Goal: Information Seeking & Learning: Learn about a topic

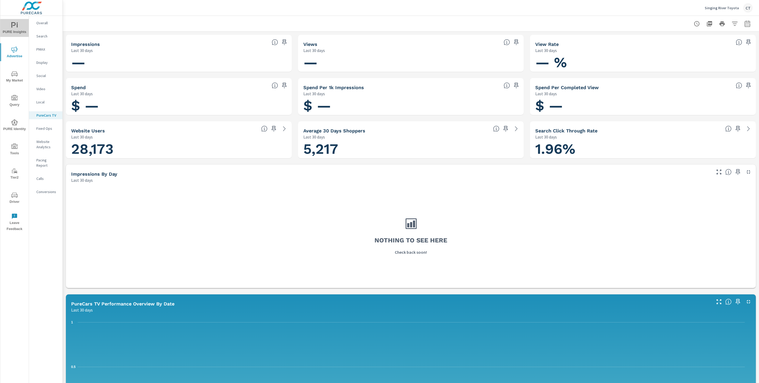
click at [14, 28] on span "PURE Insights" at bounding box center [14, 28] width 25 height 13
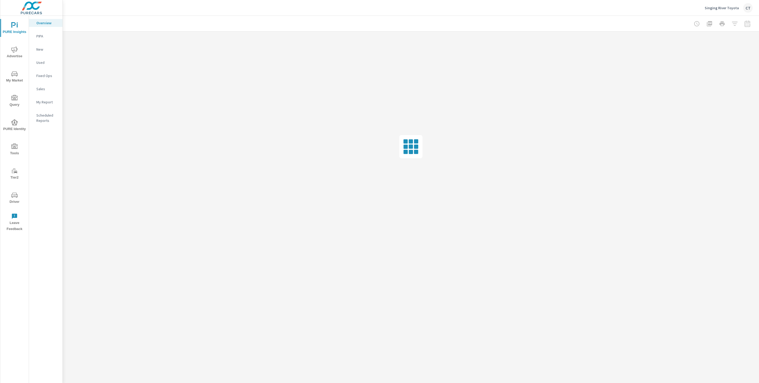
click at [41, 101] on p "My Report" at bounding box center [47, 101] width 22 height 5
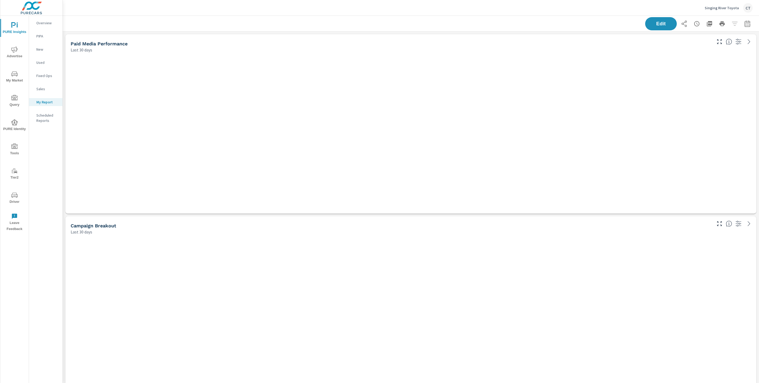
scroll to position [1712, 702]
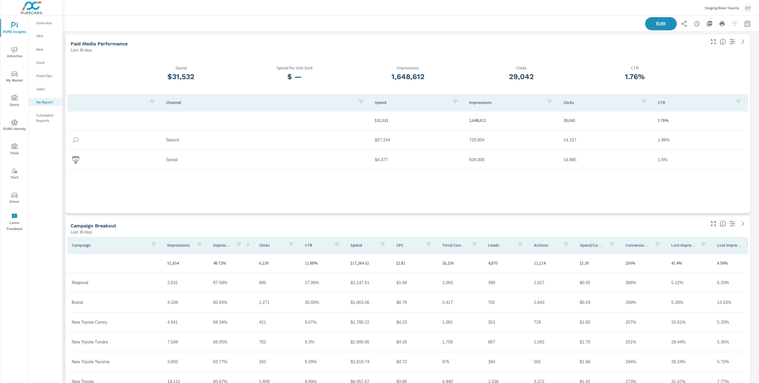
click at [744, 22] on icon "button" at bounding box center [747, 24] width 6 height 6
click at [714, 45] on select "Custom Yesterday Last week Last 7 days Last 14 days Last 30 days Last 45 days L…" at bounding box center [699, 45] width 53 height 11
click at [673, 40] on select "Custom Yesterday Last week Last 7 days Last 14 days Last 30 days Last 45 days L…" at bounding box center [699, 45] width 53 height 11
select select "Month to date"
click at [701, 61] on p "+ Add comparison" at bounding box center [703, 59] width 67 height 6
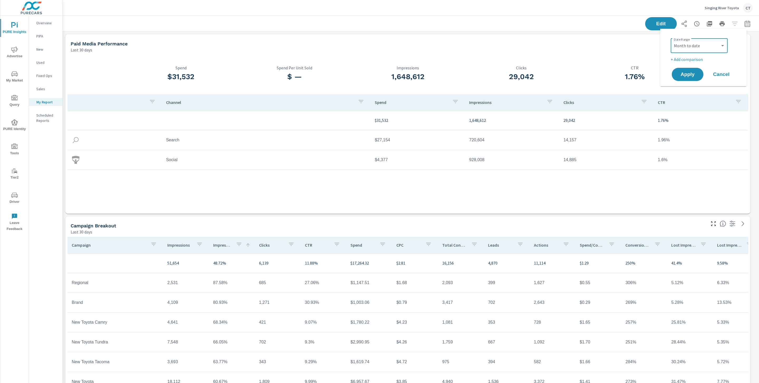
select select "Previous period"
drag, startPoint x: 695, startPoint y: 87, endPoint x: 690, endPoint y: 100, distance: 13.6
click at [695, 87] on span "Apply" at bounding box center [687, 89] width 21 height 5
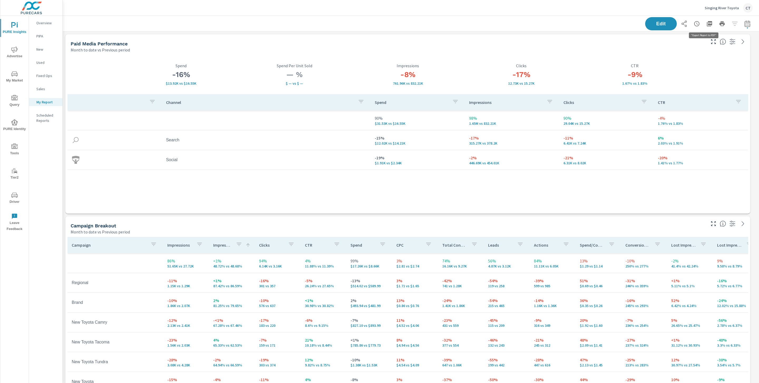
click at [706, 25] on icon "button" at bounding box center [709, 24] width 6 height 6
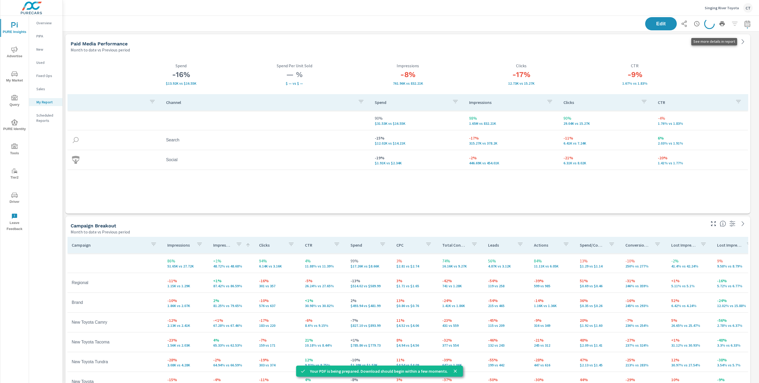
scroll to position [1712, 702]
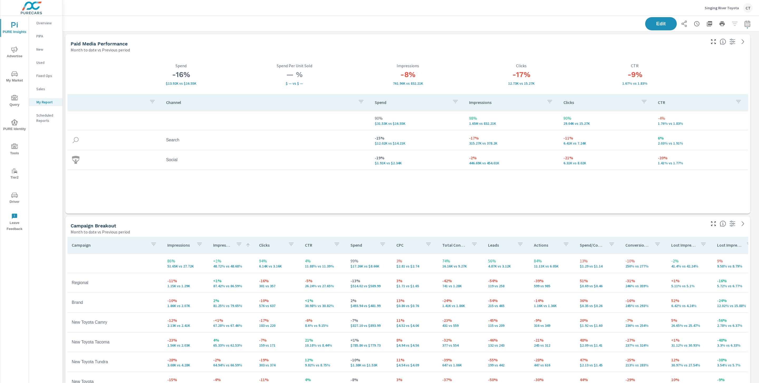
click at [743, 27] on button "button" at bounding box center [747, 23] width 11 height 11
select select "Month to date"
click at [716, 65] on select "Custom Previous period Previous month Previous year" at bounding box center [699, 68] width 53 height 11
click at [673, 63] on select "Custom Previous period Previous month Previous year" at bounding box center [699, 68] width 53 height 11
select select "Previous month"
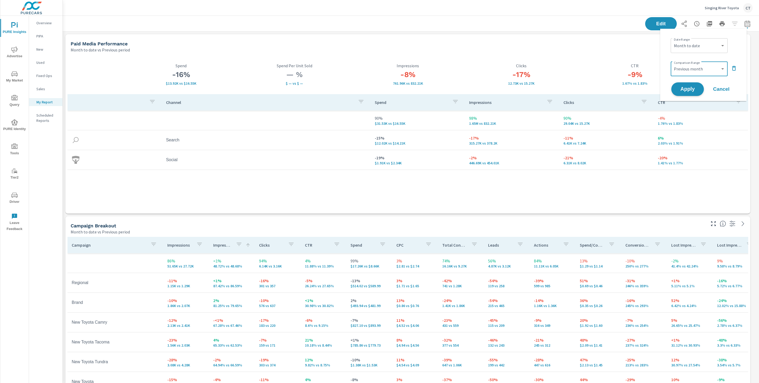
click at [688, 87] on span "Apply" at bounding box center [688, 89] width 22 height 5
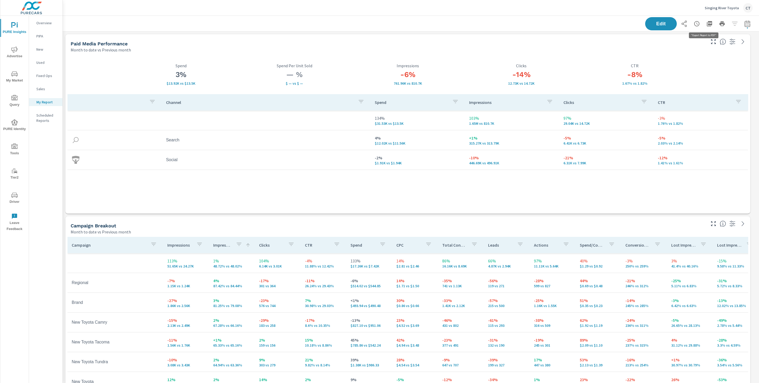
scroll to position [1712, 702]
click at [706, 25] on icon "button" at bounding box center [709, 24] width 6 height 6
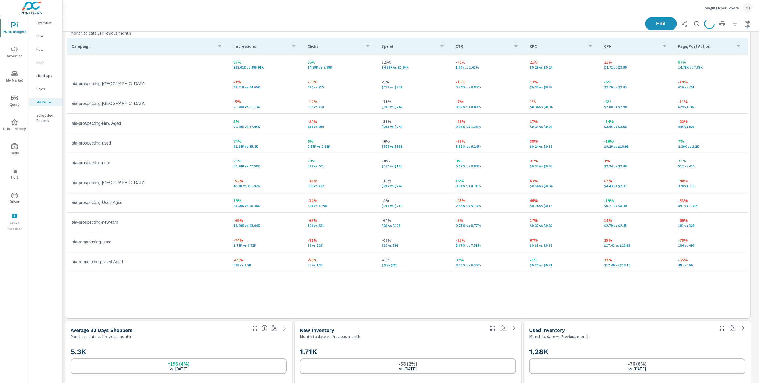
scroll to position [1348, 0]
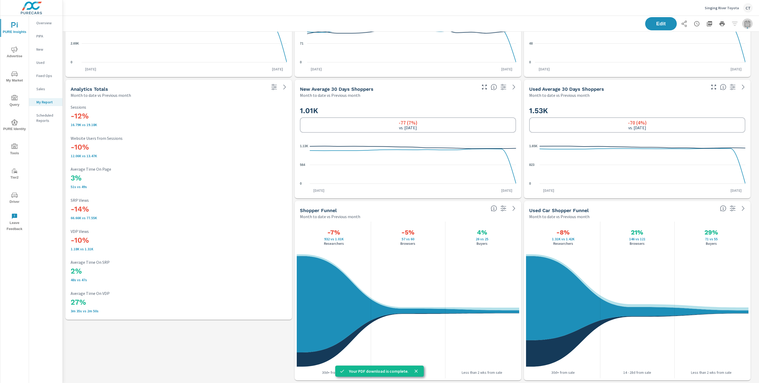
click at [744, 26] on icon "button" at bounding box center [747, 24] width 6 height 6
select select "Month to date"
select select "Previous month"
click at [708, 50] on select "Custom Yesterday Last week Last 7 days Last 14 days Last 30 days Last 45 days L…" at bounding box center [699, 45] width 53 height 11
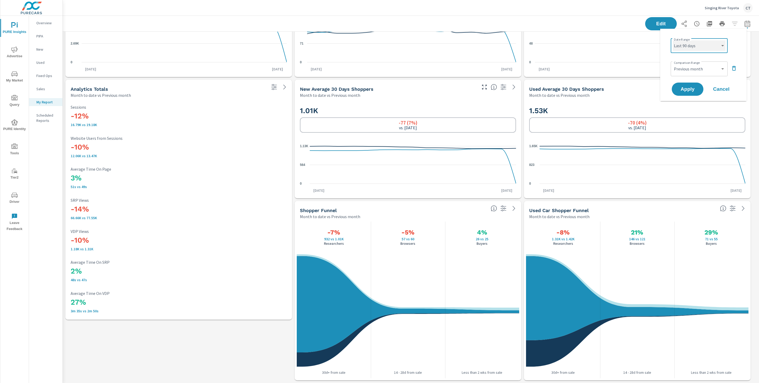
click at [673, 40] on select "Custom Yesterday Last week Last 7 days Last 14 days Last 30 days Last 45 days L…" at bounding box center [699, 45] width 53 height 11
select select "Last 90 days"
click at [699, 69] on select "Custom Previous period Previous month Previous year" at bounding box center [699, 68] width 53 height 11
click at [673, 63] on select "Custom Previous period Previous month Previous year" at bounding box center [699, 68] width 53 height 11
select select "Previous period"
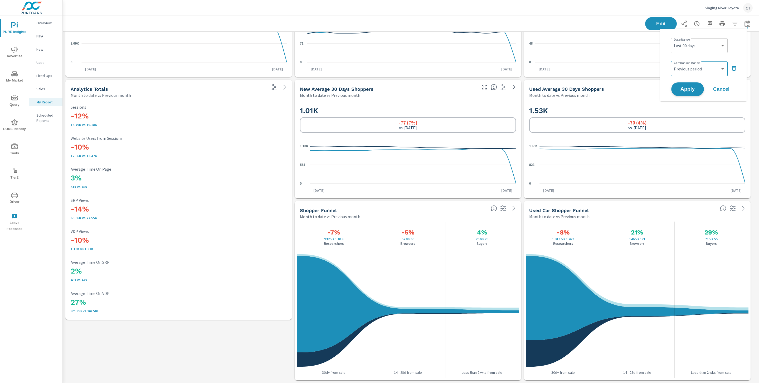
click at [689, 92] on button "Apply" at bounding box center [687, 89] width 33 height 14
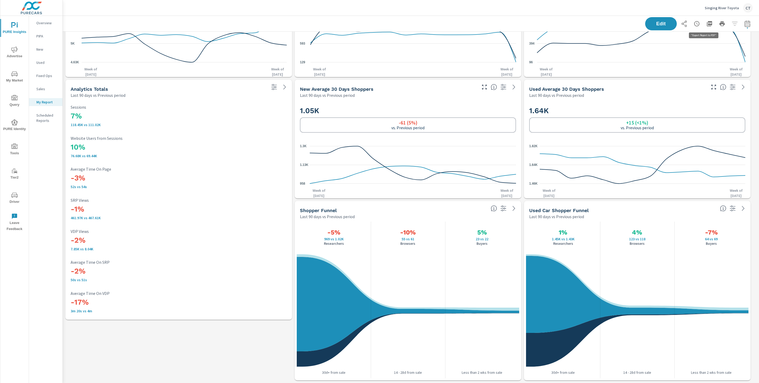
scroll to position [1712, 702]
click at [707, 22] on icon "button" at bounding box center [709, 23] width 5 height 5
click at [726, 10] on div "Singing River Toyota CT" at bounding box center [728, 7] width 48 height 9
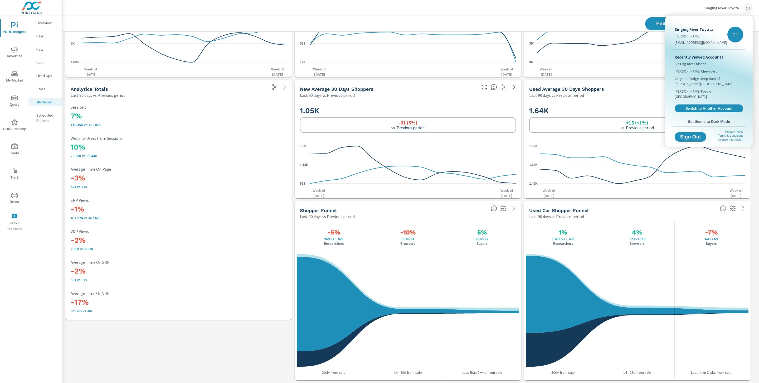
click at [576, 18] on div at bounding box center [379, 191] width 759 height 383
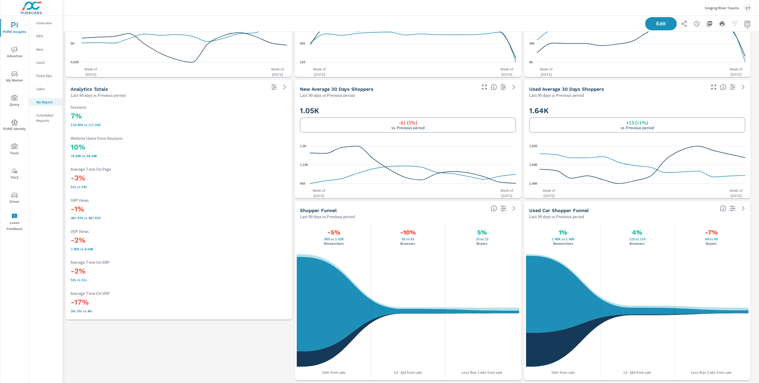
click at [704, 7] on div "Singing River Toyota CT" at bounding box center [410, 8] width 683 height 16
click at [710, 9] on p "Singing River Toyota" at bounding box center [721, 8] width 34 height 5
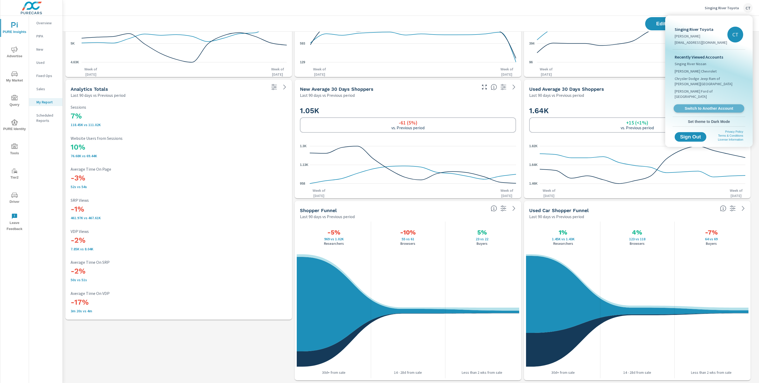
click at [706, 106] on span "Switch to Another Account" at bounding box center [708, 108] width 65 height 5
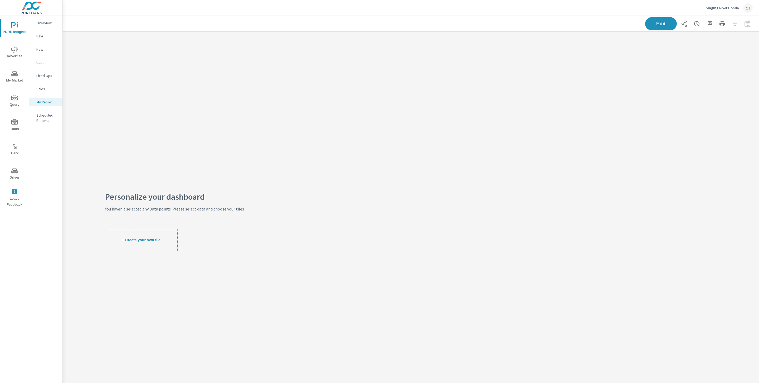
click at [14, 51] on icon "nav menu" at bounding box center [14, 49] width 6 height 6
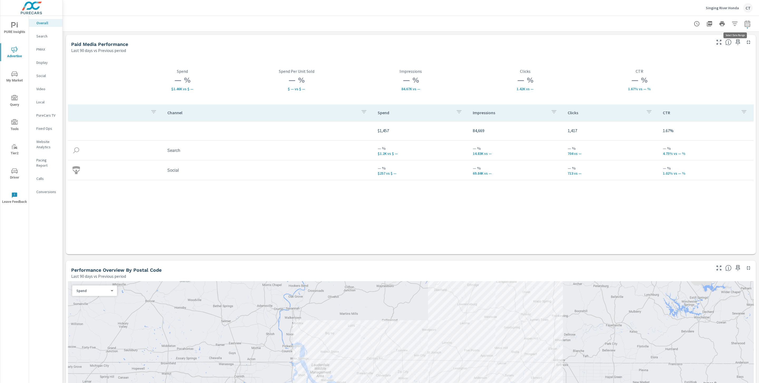
click at [745, 22] on button "button" at bounding box center [747, 23] width 11 height 11
select select "Last 90 days"
select select "Previous period"
click at [717, 44] on select "Custom Yesterday Last week Last 7 days Last 14 days Last 30 days Last 45 days L…" at bounding box center [699, 45] width 53 height 11
click at [673, 40] on select "Custom Yesterday Last week Last 7 days Last 14 days Last 30 days Last 45 days L…" at bounding box center [699, 45] width 53 height 11
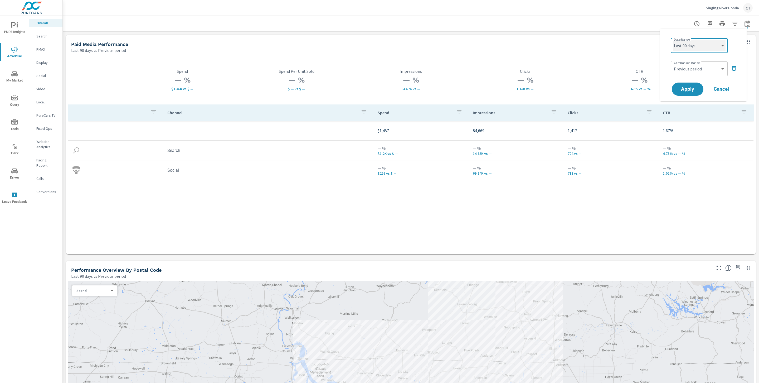
select select "Month to date"
click at [694, 87] on span "Apply" at bounding box center [688, 89] width 22 height 5
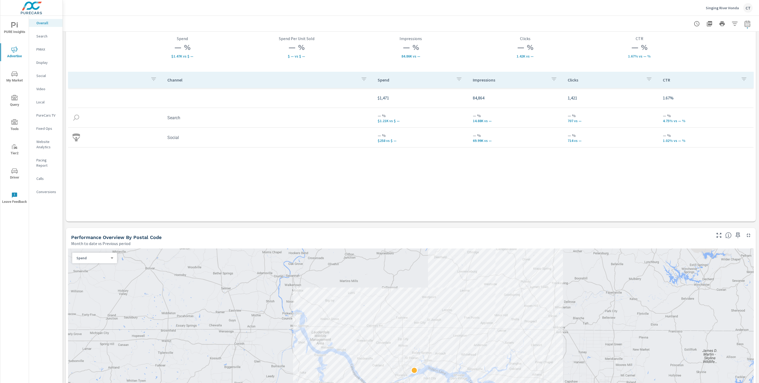
scroll to position [46, 0]
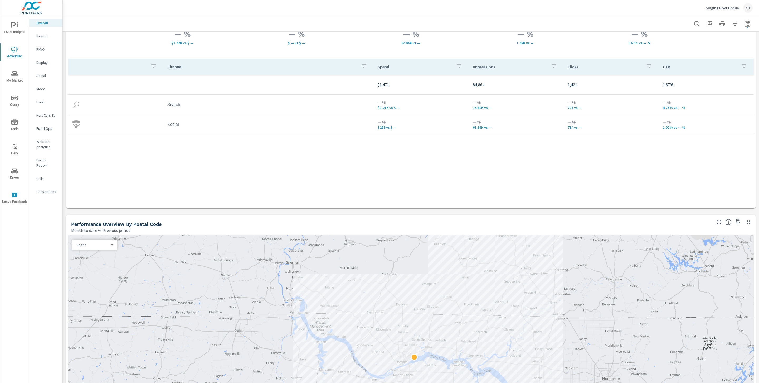
click at [38, 34] on p "Search" at bounding box center [47, 35] width 22 height 5
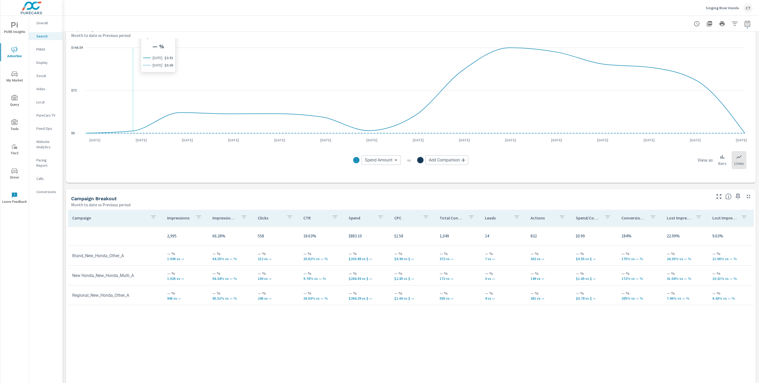
scroll to position [349, 0]
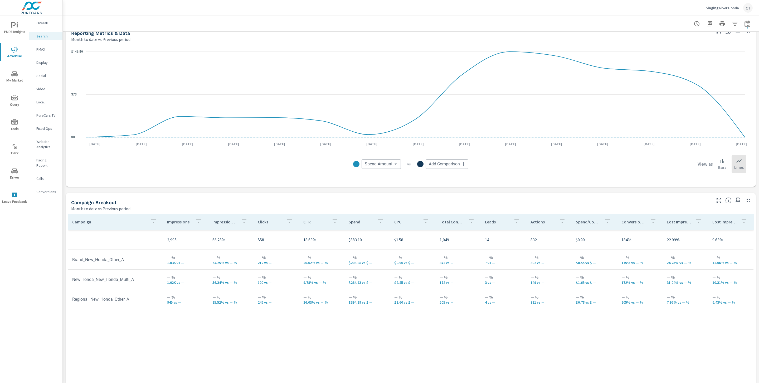
click at [8, 178] on span "Driver" at bounding box center [14, 174] width 25 height 13
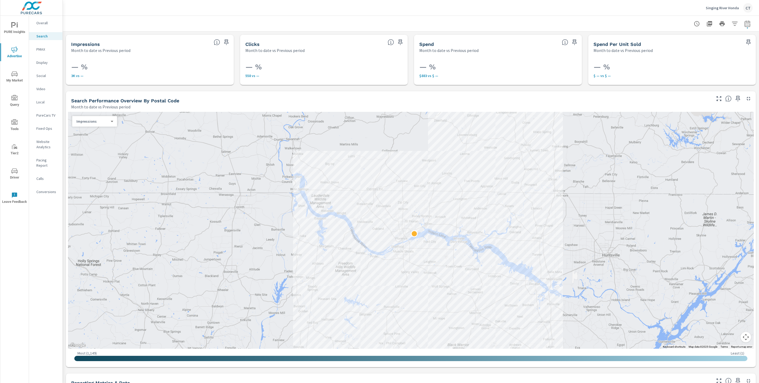
click at [20, 174] on span "Driver" at bounding box center [14, 174] width 25 height 13
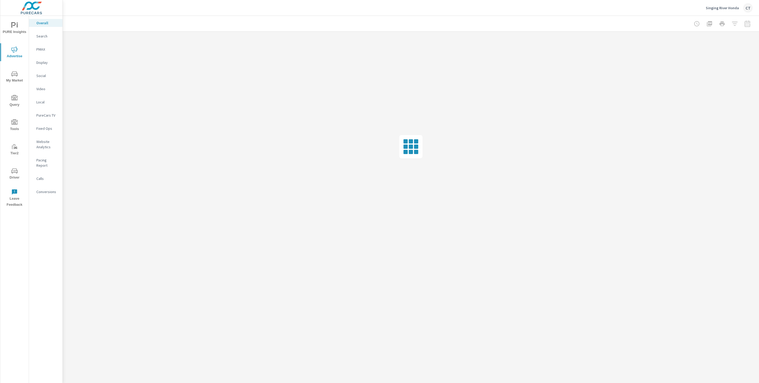
click at [42, 34] on p "Search" at bounding box center [47, 35] width 22 height 5
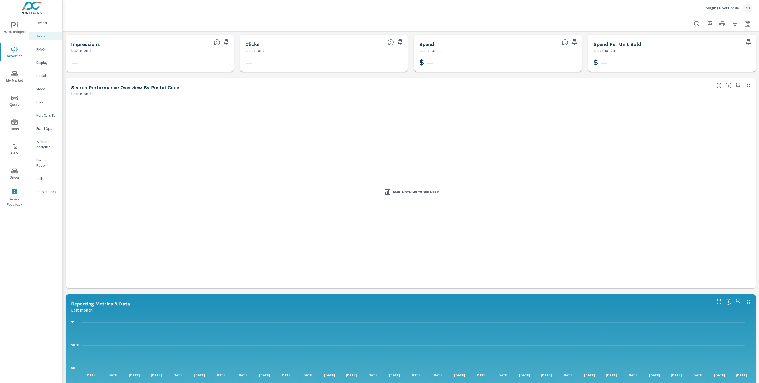
click at [748, 18] on div at bounding box center [411, 24] width 696 height 16
click at [745, 22] on button "button" at bounding box center [747, 23] width 11 height 11
click at [702, 46] on select "Custom Yesterday Last week Last 7 days Last 14 days Last 30 days Last 45 days L…" at bounding box center [699, 45] width 53 height 11
click at [673, 40] on select "Custom Yesterday Last week Last 7 days Last 14 days Last 30 days Last 45 days L…" at bounding box center [699, 45] width 53 height 11
select select "Month to date"
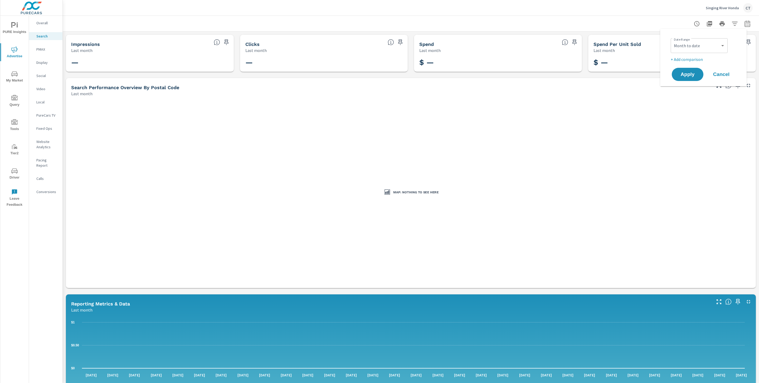
click at [694, 61] on p "+ Add comparison" at bounding box center [703, 59] width 67 height 6
select select "Previous period"
click at [698, 87] on button "Apply" at bounding box center [687, 89] width 33 height 14
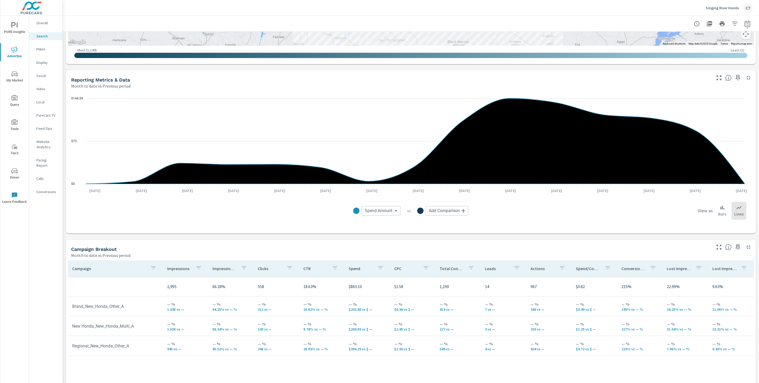
scroll to position [382, 0]
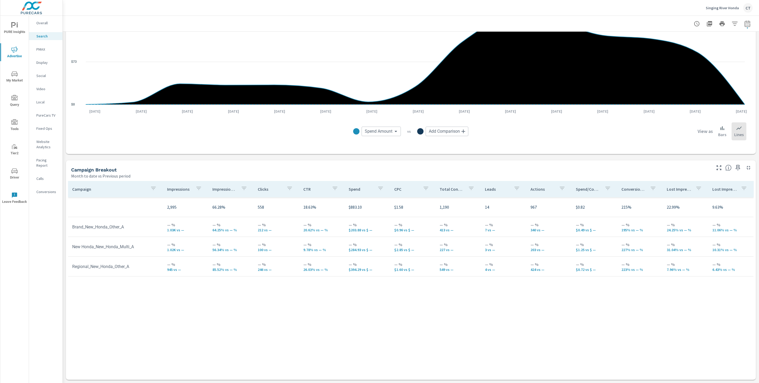
click at [541, 154] on div "Impressions Month to date vs Previous period — % 3K vs — Clicks Month to date v…" at bounding box center [411, 16] width 696 height 733
click at [736, 168] on icon "button" at bounding box center [738, 168] width 4 height 6
click at [42, 50] on p "PMAX" at bounding box center [47, 49] width 22 height 5
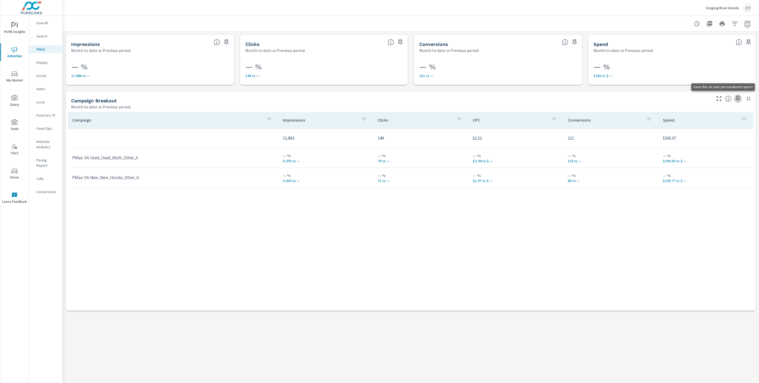
click at [739, 100] on icon "button" at bounding box center [738, 99] width 4 height 6
click at [47, 74] on p "Social" at bounding box center [47, 75] width 22 height 5
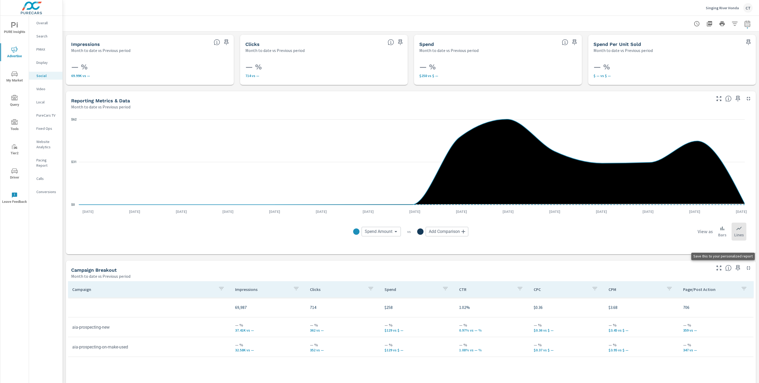
click at [736, 268] on icon "button" at bounding box center [738, 268] width 4 height 6
click at [14, 47] on icon "nav menu" at bounding box center [14, 49] width 6 height 6
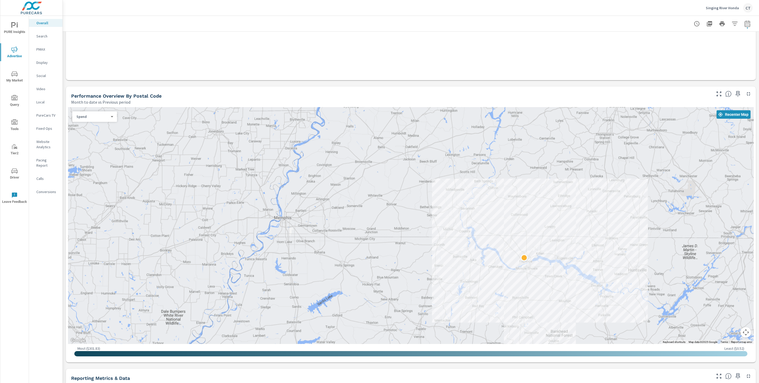
scroll to position [175, 0]
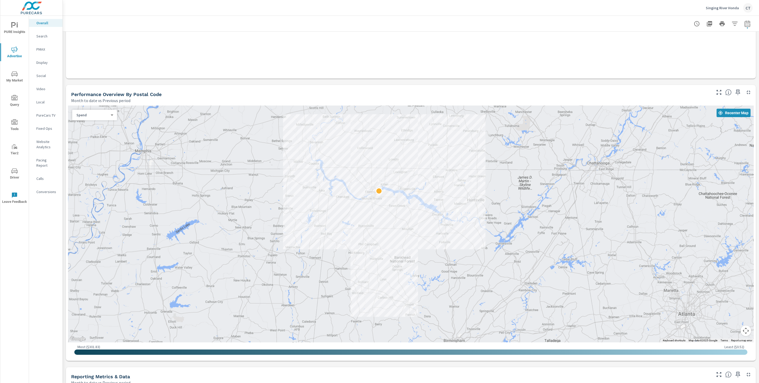
drag, startPoint x: 662, startPoint y: 235, endPoint x: 526, endPoint y: 186, distance: 144.6
click at [526, 186] on div at bounding box center [501, 296] width 506 height 285
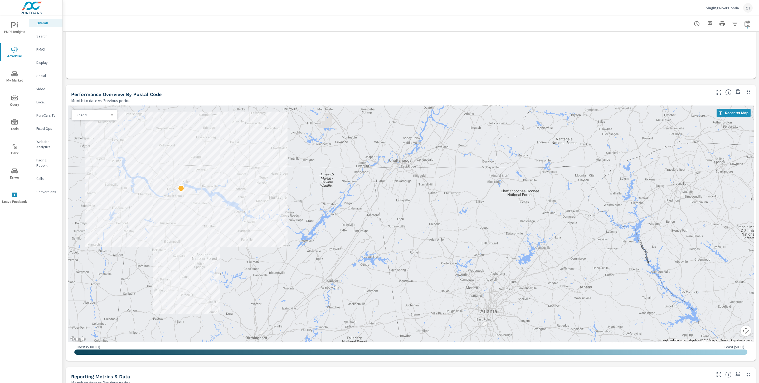
drag, startPoint x: 457, startPoint y: 238, endPoint x: 321, endPoint y: 233, distance: 135.8
click at [321, 233] on div at bounding box center [466, 363] width 506 height 285
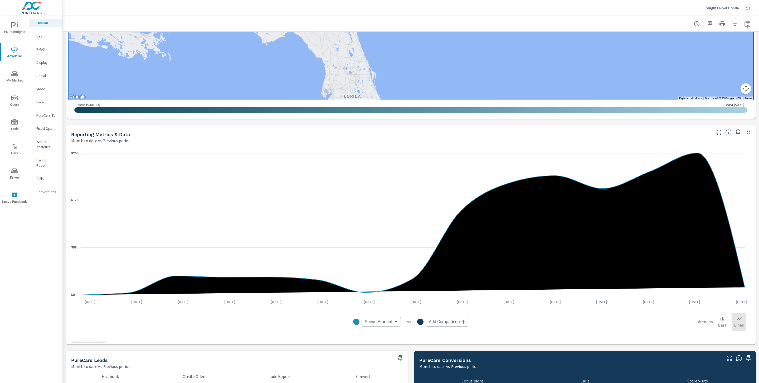
scroll to position [419, 0]
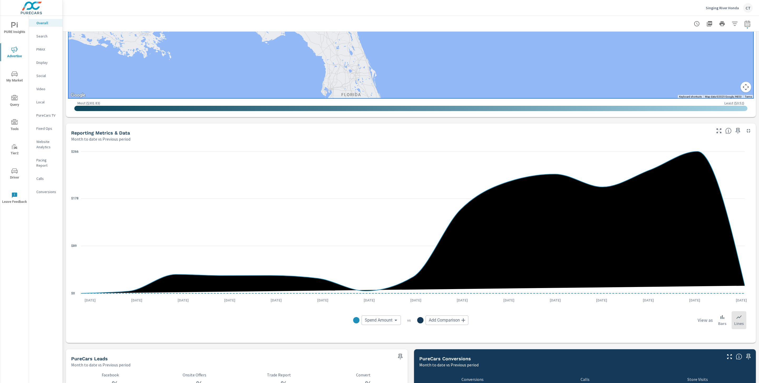
click at [269, 336] on div "Spend Amount Spend Amount ​ vs Add Comparison ​ View as Bars Lines" at bounding box center [410, 319] width 679 height 35
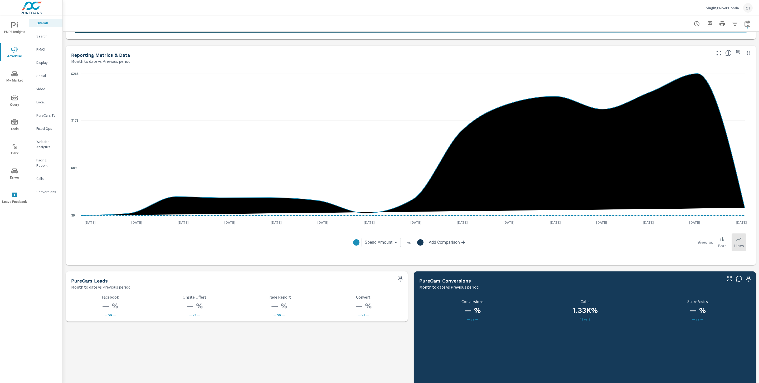
scroll to position [493, 0]
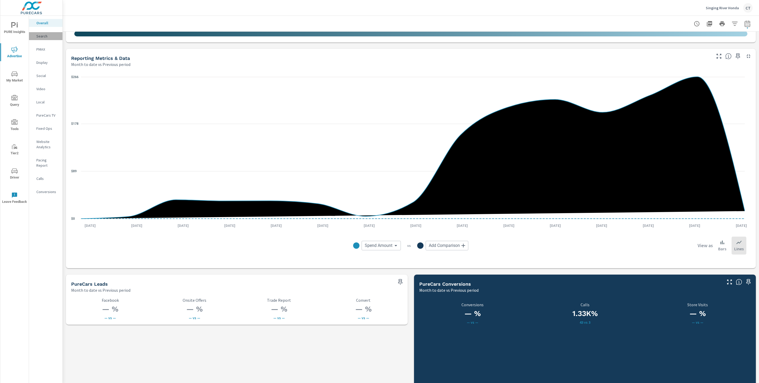
click at [46, 39] on div "Search" at bounding box center [45, 36] width 33 height 8
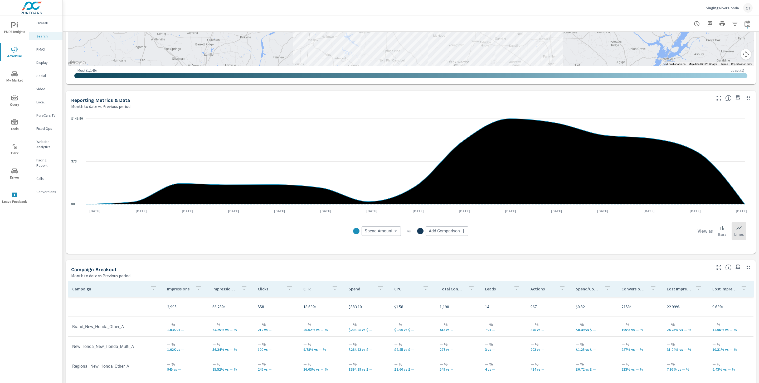
scroll to position [382, 0]
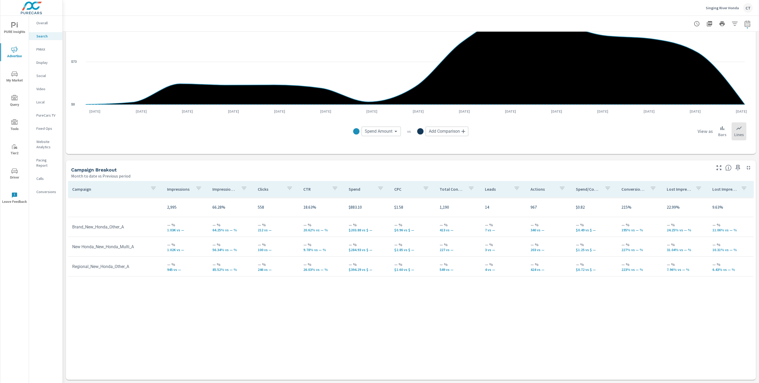
click at [689, 339] on div "Campaign Impressions Impression Share Clicks CTR Spend CPC Total Conversions Le…" at bounding box center [410, 275] width 685 height 189
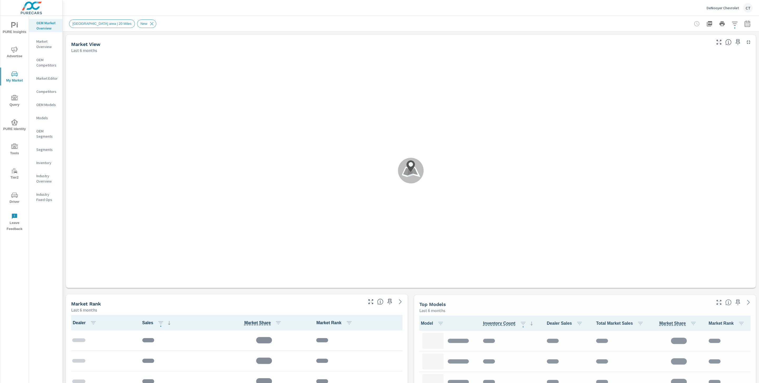
click at [745, 23] on button "button" at bounding box center [747, 23] width 11 height 11
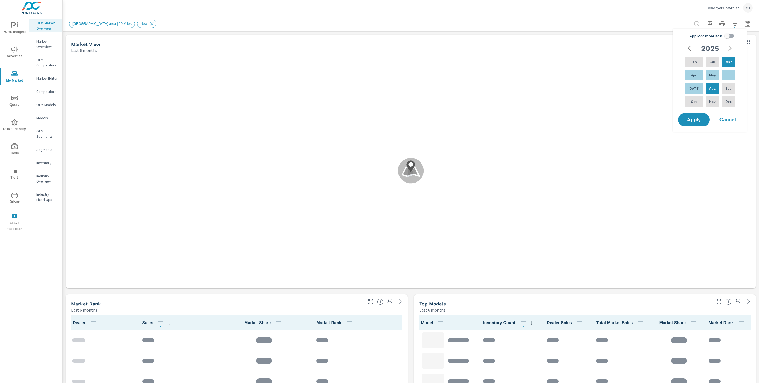
click at [730, 31] on input "Apply comparison" at bounding box center [727, 36] width 30 height 10
checkbox input "true"
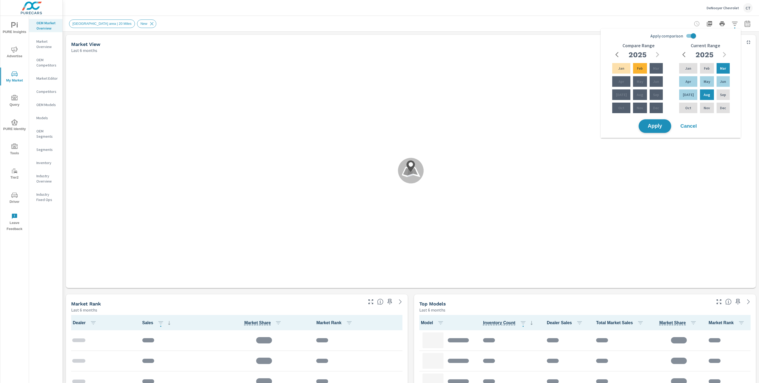
click at [660, 126] on span "Apply" at bounding box center [655, 126] width 22 height 5
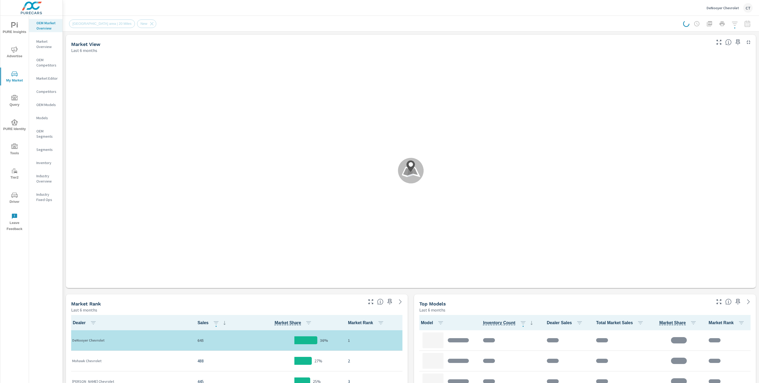
scroll to position [0, 0]
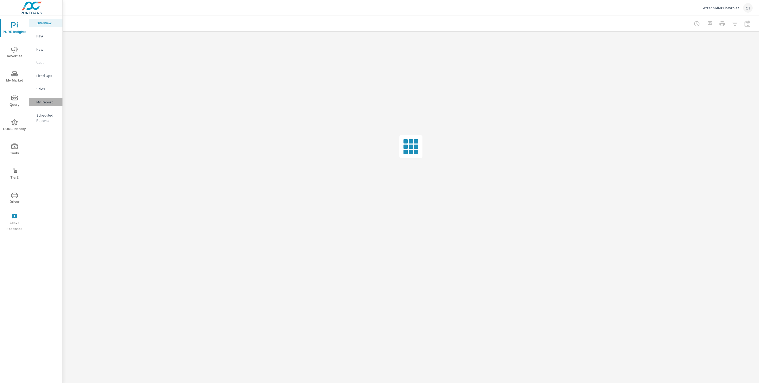
click at [40, 100] on p "My Report" at bounding box center [47, 101] width 22 height 5
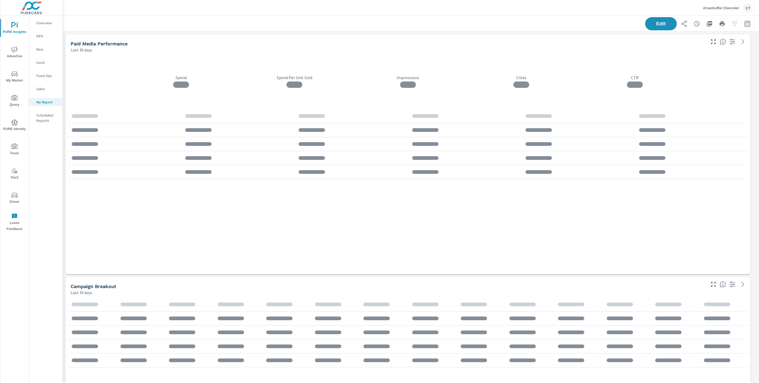
scroll to position [2135, 702]
click at [742, 28] on button "button" at bounding box center [747, 23] width 11 height 11
click at [716, 47] on select "Custom Yesterday Last week Last 7 days Last 14 days Last 30 days Last 45 days L…" at bounding box center [699, 45] width 53 height 11
click at [673, 40] on select "Custom Yesterday Last week Last 7 days Last 14 days Last 30 days Last 45 days L…" at bounding box center [699, 45] width 53 height 11
select select "Month to date"
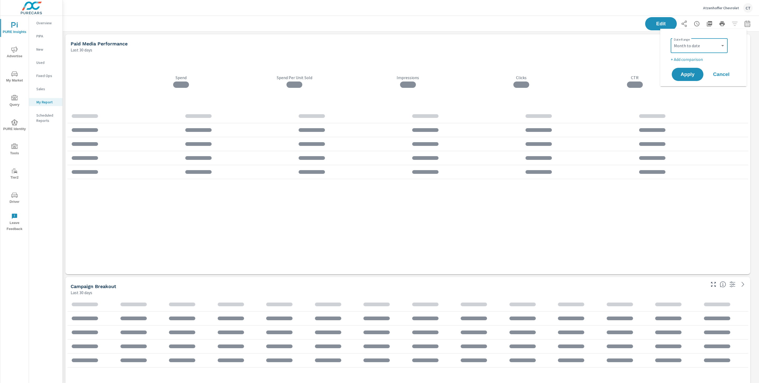
click at [694, 58] on p "+ Add comparison" at bounding box center [703, 59] width 67 height 6
select select "Previous period"
click at [687, 82] on button "Apply" at bounding box center [687, 89] width 33 height 14
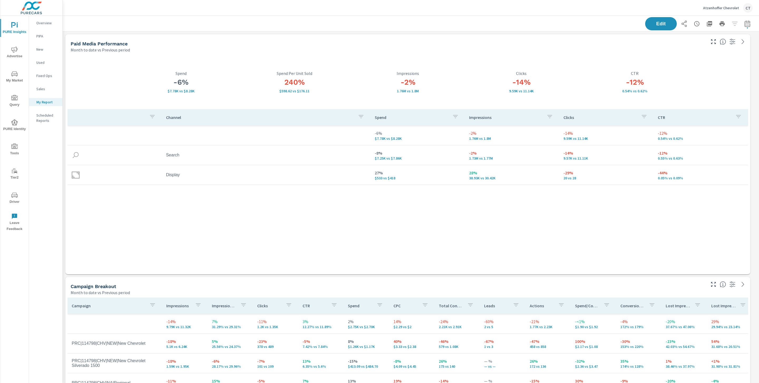
click at [428, 226] on div "Channel Spend Impressions Clicks CTR -6% $7.78K vs $8.28K -2% 1.76M vs 1.8M -14…" at bounding box center [407, 186] width 680 height 155
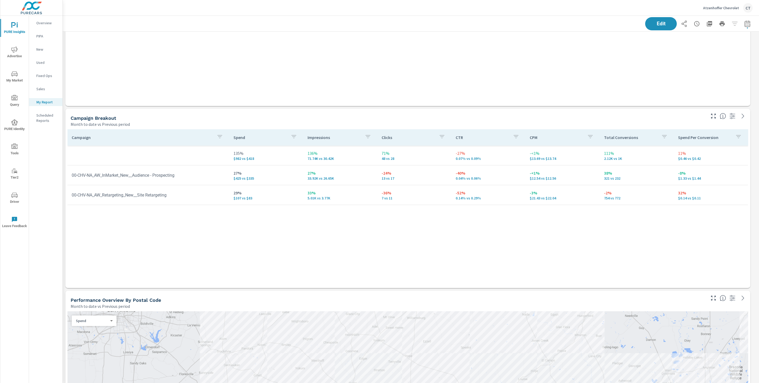
drag, startPoint x: 380, startPoint y: 60, endPoint x: 383, endPoint y: 64, distance: 4.5
click at [381, 60] on div "Campaign Impressions Clicks CPC Conversions Spend -2% 1.72M vs 1.76M -14% 8.37K…" at bounding box center [407, 21] width 680 height 149
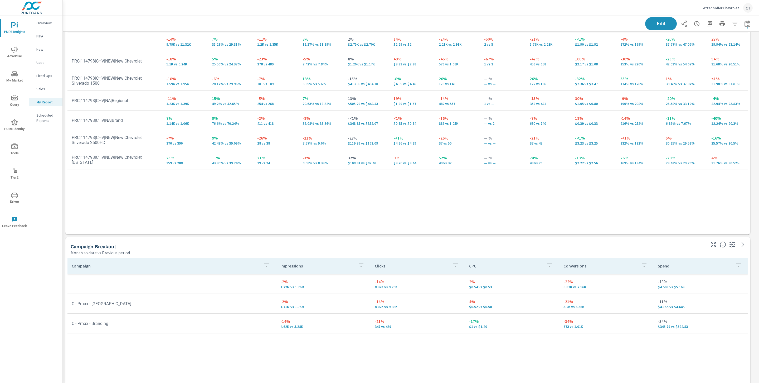
scroll to position [278, 0]
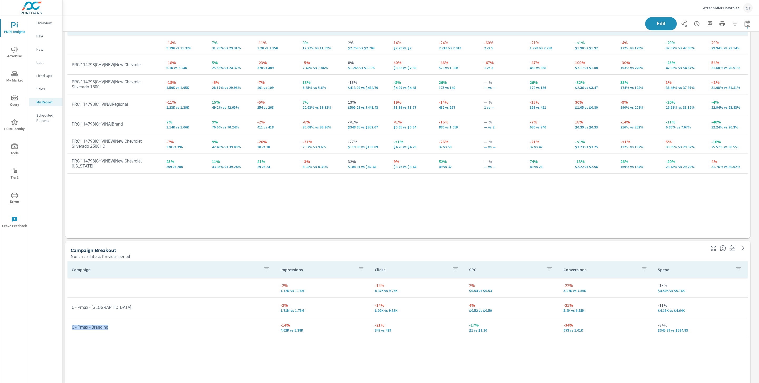
drag, startPoint x: 113, startPoint y: 329, endPoint x: 69, endPoint y: 326, distance: 43.8
click at [69, 326] on td "C - Pmax - Branding" at bounding box center [171, 326] width 209 height 13
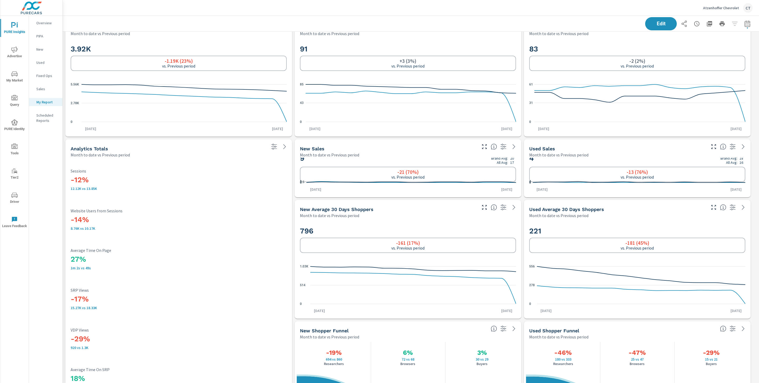
scroll to position [1772, 0]
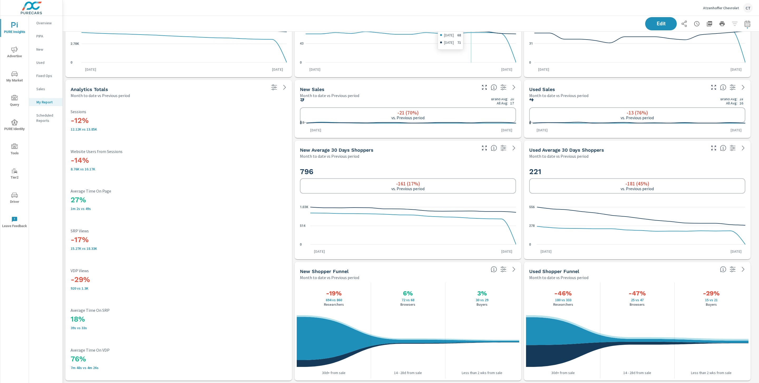
click at [470, 57] on icon "0 43 85" at bounding box center [408, 44] width 216 height 46
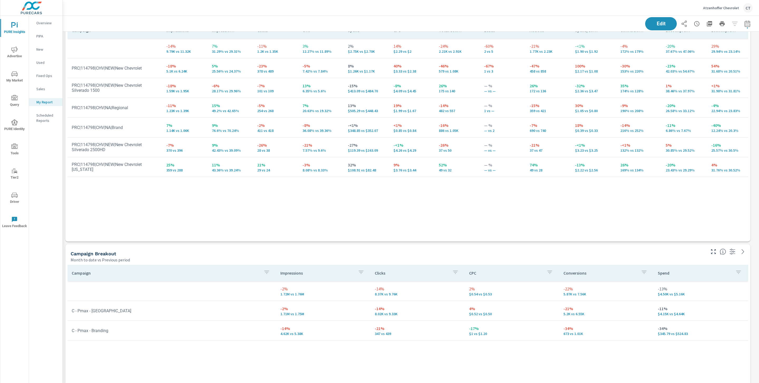
scroll to position [277, 0]
drag, startPoint x: 293, startPoint y: 326, endPoint x: 279, endPoint y: 322, distance: 14.6
click at [279, 322] on td "-14% 4.62K vs 5.38K" at bounding box center [323, 327] width 94 height 19
click at [328, 340] on div "Campaign Impressions Clicks CPC Conversions Spend -2% 1.72M vs 1.76M -14% 8.37K…" at bounding box center [407, 366] width 680 height 209
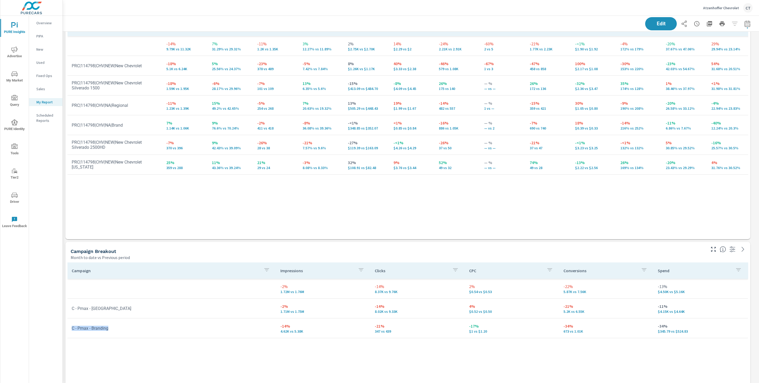
drag, startPoint x: 127, startPoint y: 330, endPoint x: 70, endPoint y: 327, distance: 57.2
click at [70, 327] on td "C - Pmax - Branding" at bounding box center [171, 327] width 209 height 13
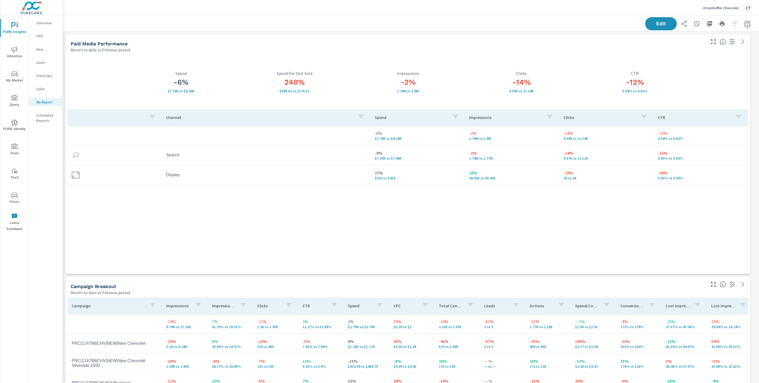
scroll to position [2135, 702]
click at [744, 22] on icon "button" at bounding box center [747, 24] width 6 height 6
select select "Month to date"
click at [707, 69] on select "Custom Previous period Previous month Previous year" at bounding box center [699, 68] width 53 height 11
click at [673, 63] on select "Custom Previous period Previous month Previous year" at bounding box center [699, 68] width 53 height 11
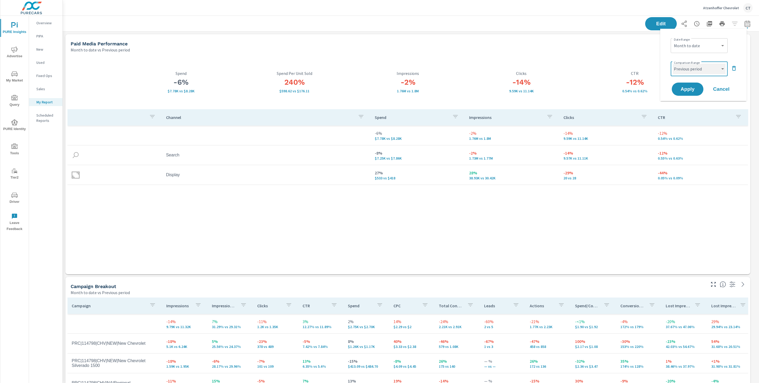
select select "Previous month"
click at [694, 90] on span "Apply" at bounding box center [688, 89] width 22 height 5
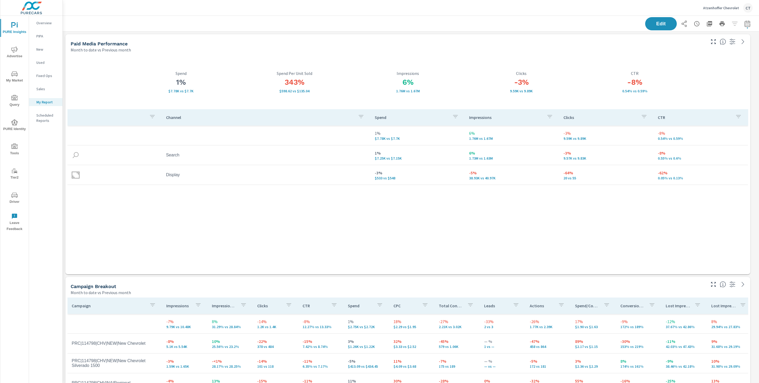
scroll to position [2135, 702]
click at [460, 192] on div "Channel Spend Impressions Clicks CTR 1% $7.78K vs $7.7K 6% 1.76M vs 1.67M -3% 9…" at bounding box center [407, 186] width 680 height 155
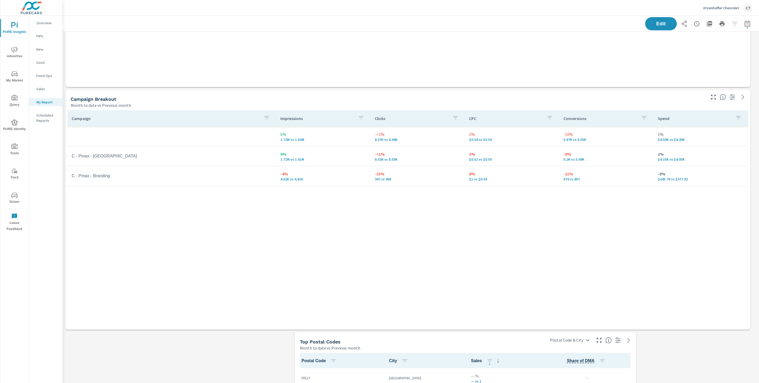
scroll to position [426, 0]
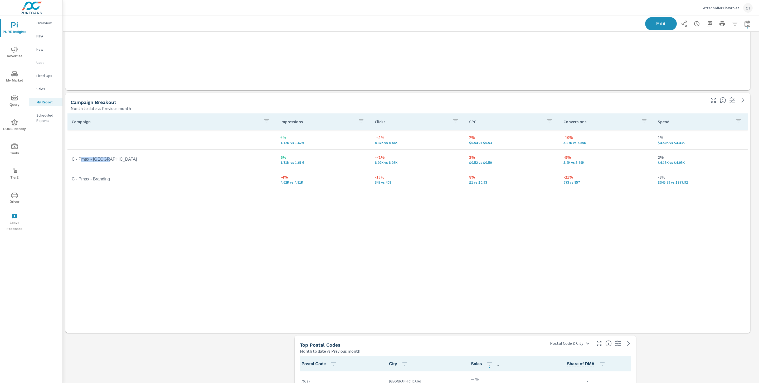
drag, startPoint x: 117, startPoint y: 161, endPoint x: 83, endPoint y: 160, distance: 34.3
click at [83, 160] on td "C - Pmax - [GEOGRAPHIC_DATA]" at bounding box center [171, 159] width 209 height 13
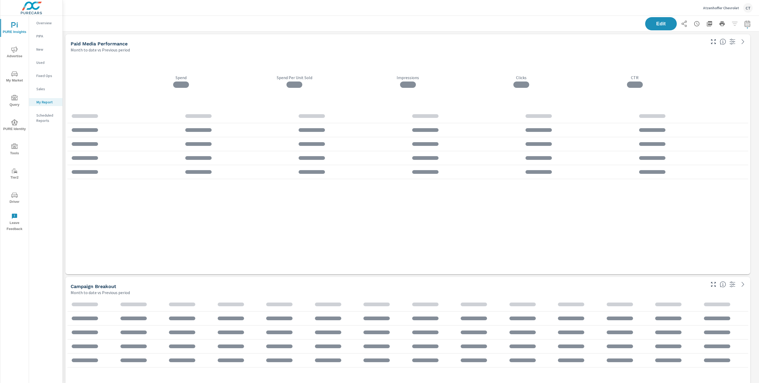
scroll to position [2135, 702]
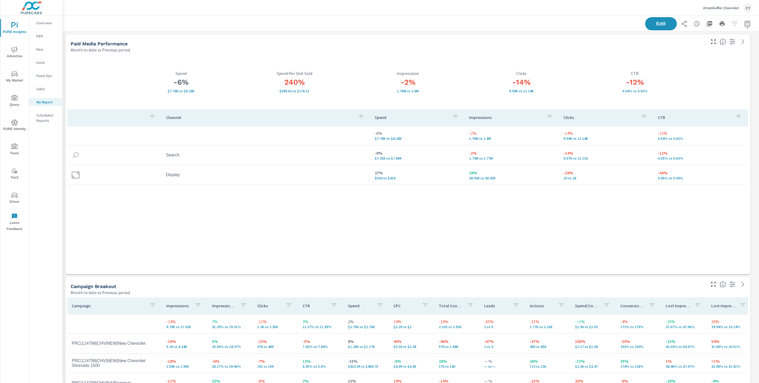
click at [11, 23] on icon "nav menu" at bounding box center [14, 25] width 6 height 6
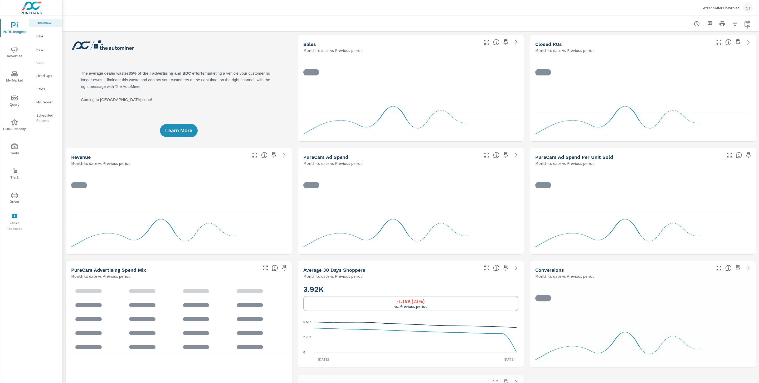
click at [5, 85] on div "PURE Insights Advertise My Market Query PURE Identity Tools Tier2 Driver Leave …" at bounding box center [14, 125] width 28 height 218
click at [8, 81] on span "My Market" at bounding box center [14, 77] width 25 height 13
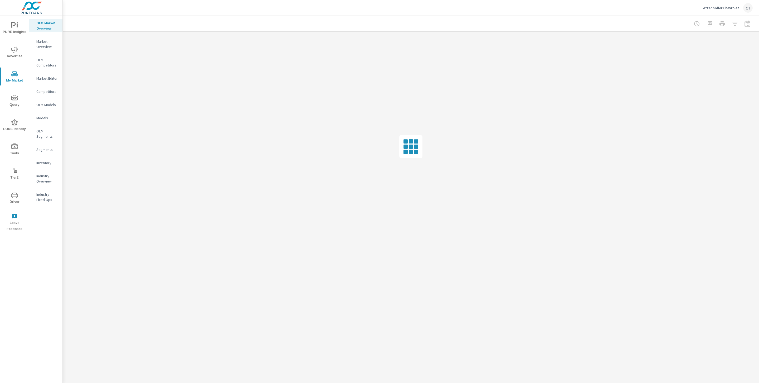
click at [41, 163] on p "Inventory" at bounding box center [47, 162] width 22 height 5
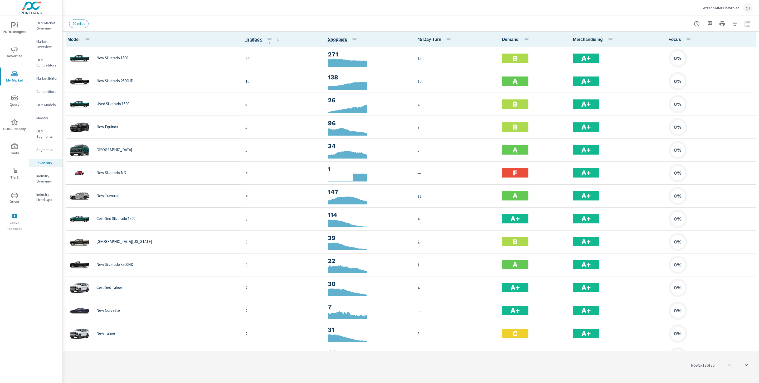
scroll to position [0, 0]
click at [748, 42] on icon "button" at bounding box center [751, 39] width 6 height 6
click at [731, 67] on div "Audience" at bounding box center [734, 70] width 42 height 9
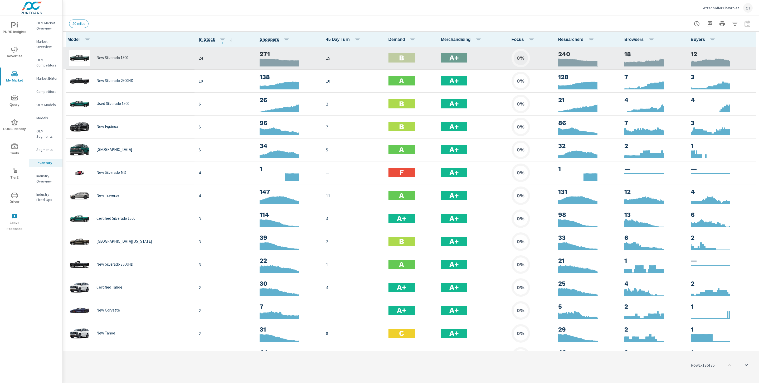
scroll to position [0, 0]
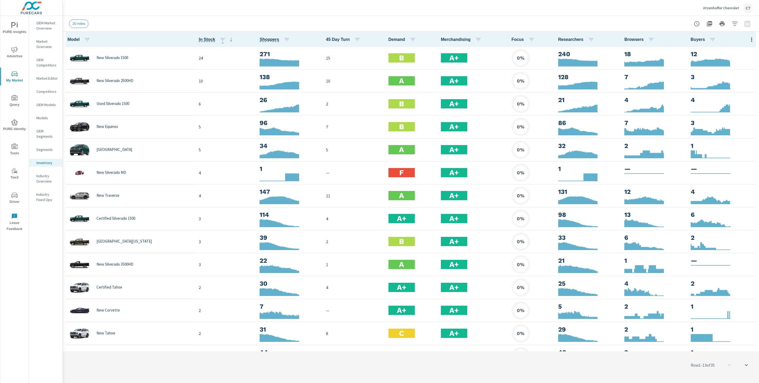
click at [336, 13] on div "Atzenhoffer Chevrolet CT" at bounding box center [410, 8] width 683 height 16
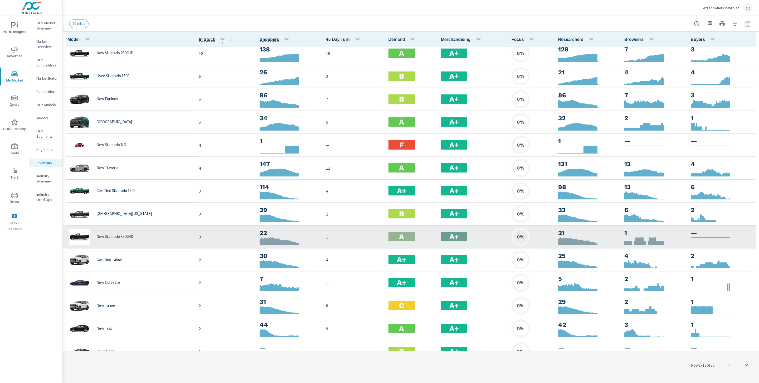
scroll to position [24, 0]
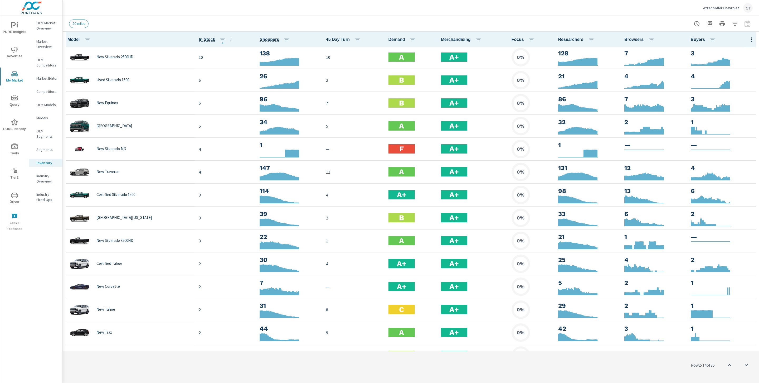
click at [483, 9] on div "Atzenhoffer Chevrolet CT" at bounding box center [410, 8] width 683 height 16
click at [748, 40] on icon "button" at bounding box center [751, 39] width 6 height 6
click at [738, 87] on span "Inventory" at bounding box center [734, 89] width 33 height 5
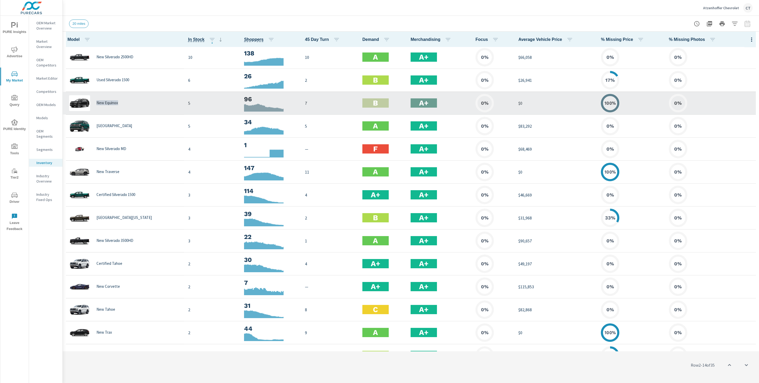
drag, startPoint x: 129, startPoint y: 100, endPoint x: 143, endPoint y: 104, distance: 14.3
click at [143, 104] on div "New Equinox" at bounding box center [123, 103] width 113 height 16
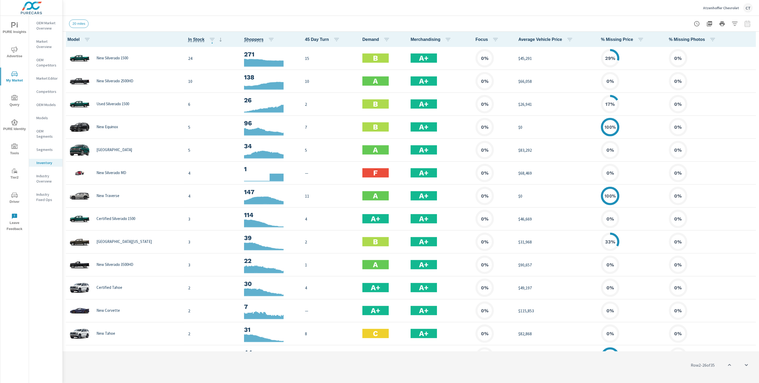
scroll to position [23, 0]
click at [355, 28] on div "20 miles" at bounding box center [410, 24] width 683 height 16
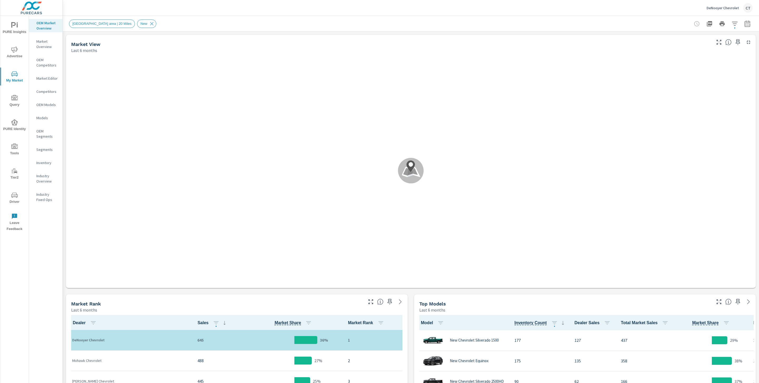
scroll to position [0, 0]
click at [43, 160] on p "Inventory" at bounding box center [47, 162] width 22 height 5
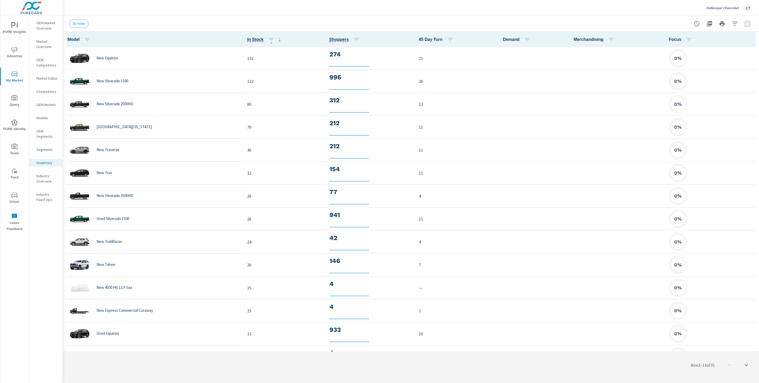
scroll to position [0, 0]
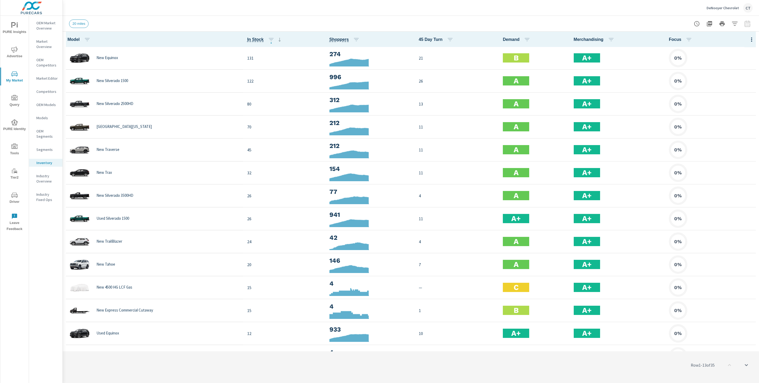
click at [748, 38] on icon "button" at bounding box center [751, 39] width 6 height 6
click at [728, 68] on span "Audience" at bounding box center [734, 70] width 33 height 5
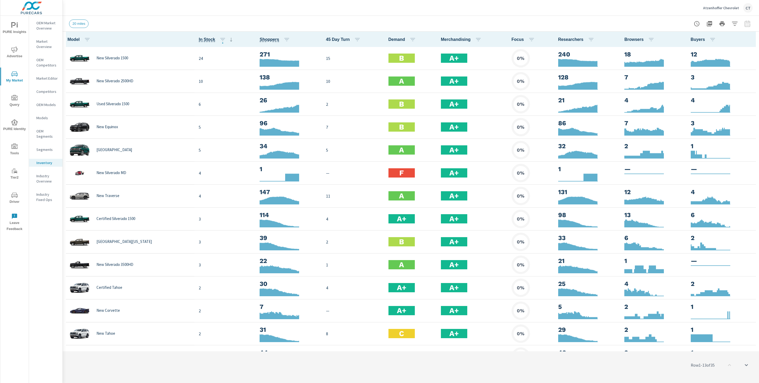
scroll to position [0, 0]
click at [16, 71] on icon "nav menu" at bounding box center [14, 74] width 6 height 6
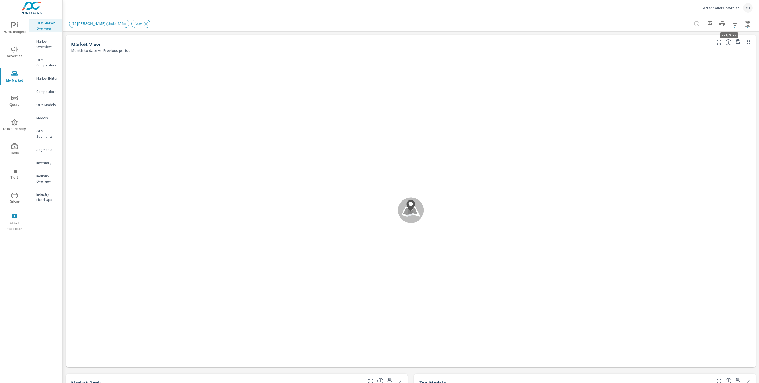
click at [732, 23] on icon "button" at bounding box center [735, 24] width 6 height 4
click at [704, 38] on li "Custom Market Area" at bounding box center [694, 37] width 80 height 13
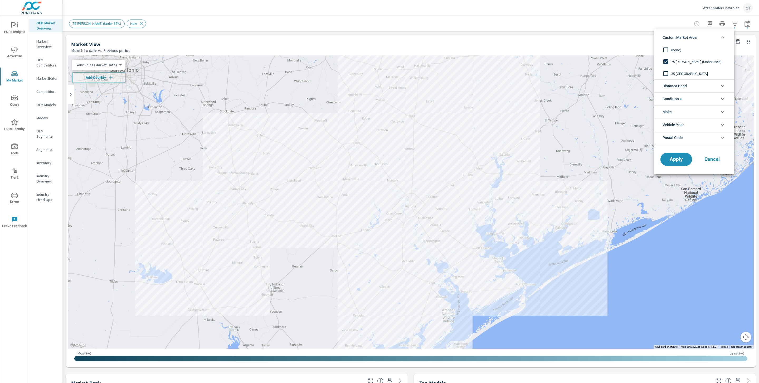
click at [688, 71] on span "35 Mile Market Area" at bounding box center [700, 73] width 58 height 6
click at [684, 61] on span "75 Mile Radius (Under 35%)" at bounding box center [700, 61] width 58 height 6
click at [684, 66] on div "75 Mile Radius (Under 35%)" at bounding box center [693, 62] width 79 height 12
click at [683, 73] on span "35 Mile Market Area" at bounding box center [700, 73] width 58 height 6
click at [687, 87] on span "Distance Band" at bounding box center [674, 86] width 24 height 13
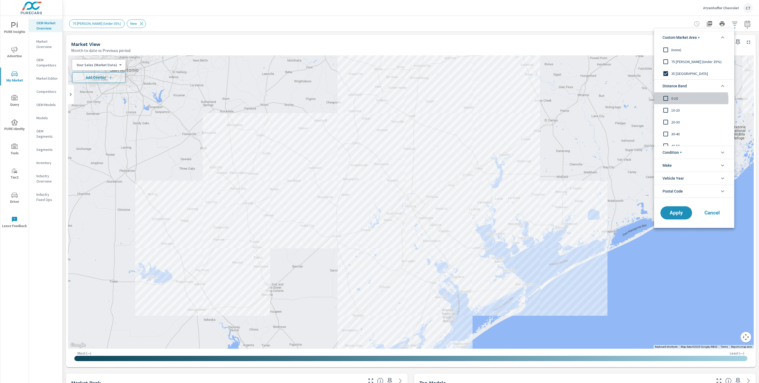
click at [685, 100] on span "0-10" at bounding box center [700, 98] width 58 height 6
click at [680, 110] on span "10-20" at bounding box center [700, 110] width 58 height 6
click at [678, 125] on span "20-30" at bounding box center [700, 122] width 58 height 6
click at [678, 135] on span "30-40" at bounding box center [700, 134] width 58 height 6
drag, startPoint x: 680, startPoint y: 208, endPoint x: 679, endPoint y: 204, distance: 4.2
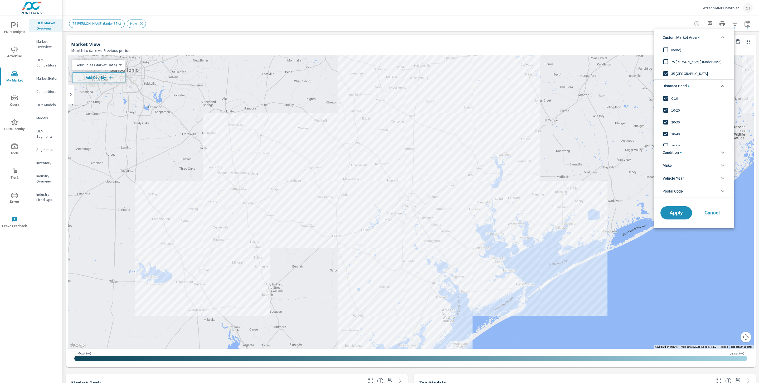
click at [680, 208] on button "Apply" at bounding box center [676, 212] width 32 height 13
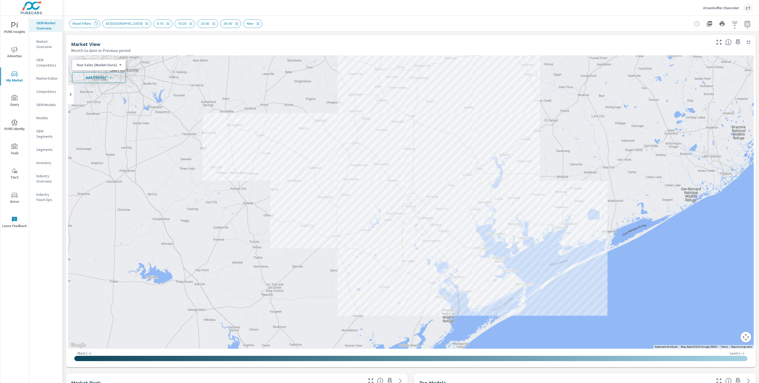
click at [110, 80] on icon "button" at bounding box center [110, 77] width 5 height 5
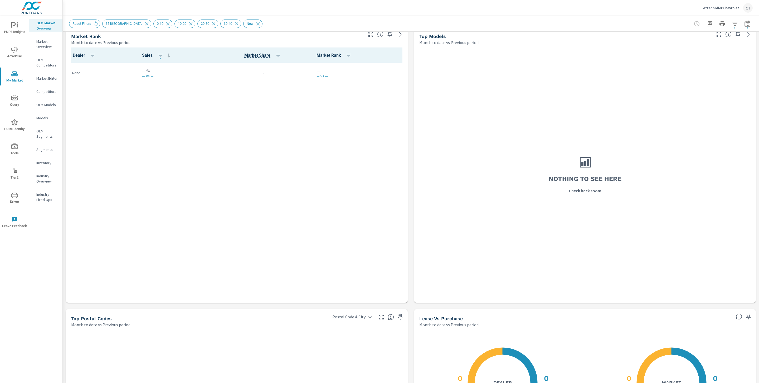
scroll to position [347, 0]
click at [731, 23] on icon "button" at bounding box center [734, 24] width 6 height 6
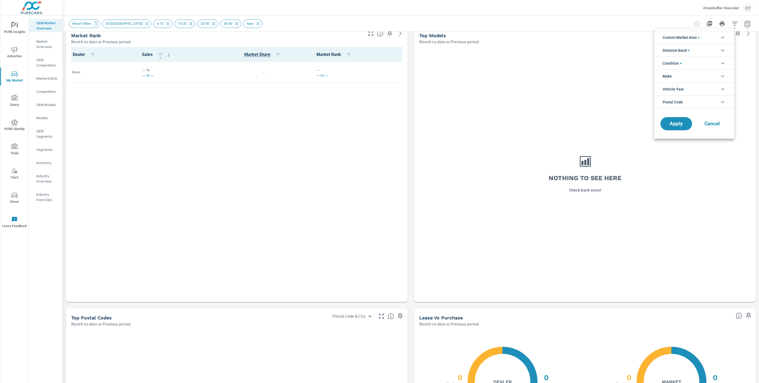
click at [702, 63] on li "Condition" at bounding box center [694, 63] width 80 height 13
click at [699, 50] on li "Distance Band" at bounding box center [694, 50] width 80 height 13
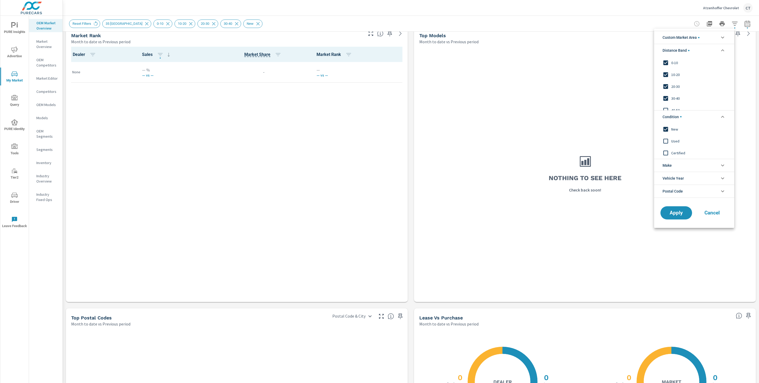
click at [699, 50] on li "Distance Band" at bounding box center [694, 50] width 80 height 13
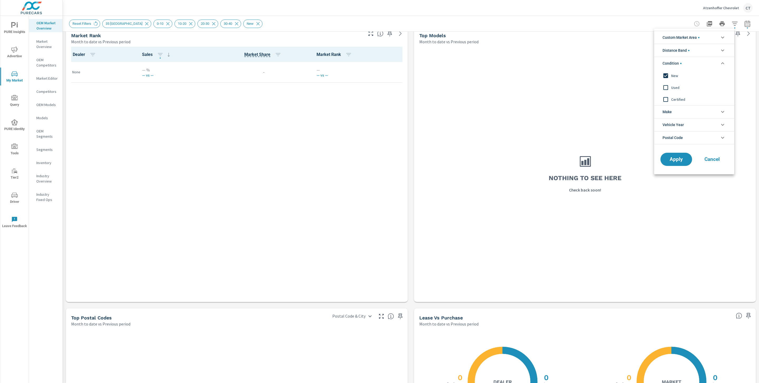
click at [701, 35] on li "Custom Market Area" at bounding box center [694, 37] width 80 height 13
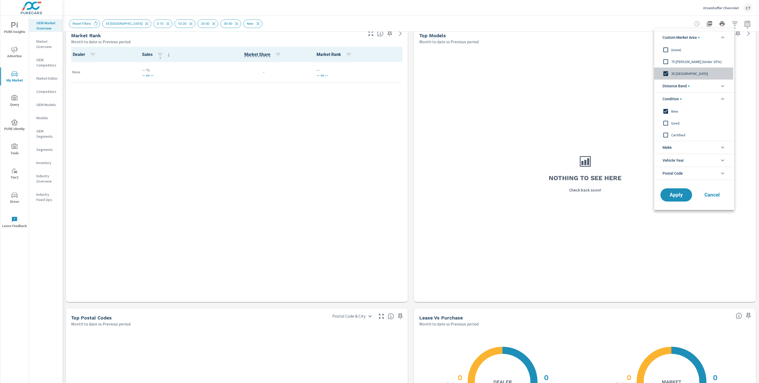
click at [669, 74] on input "filter options" at bounding box center [665, 73] width 11 height 11
click at [670, 61] on input "filter options" at bounding box center [665, 61] width 11 height 11
click at [688, 193] on button "Apply" at bounding box center [676, 195] width 33 height 14
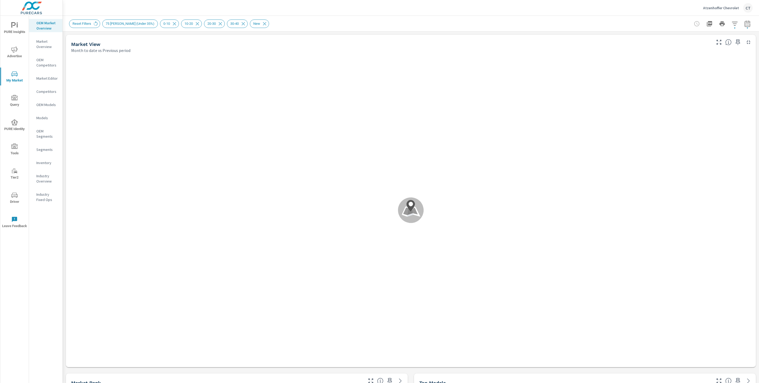
click at [448, 22] on div "Reset Filters 75 Mile Radius (Under 35%) 0-10 10-20 20-30 30-40 New" at bounding box center [374, 23] width 610 height 8
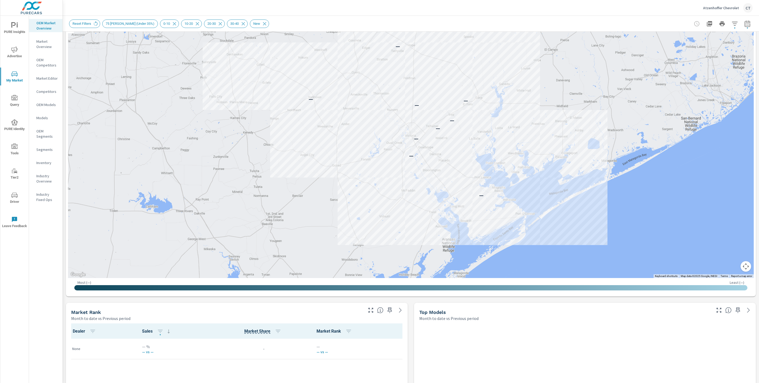
scroll to position [59, 0]
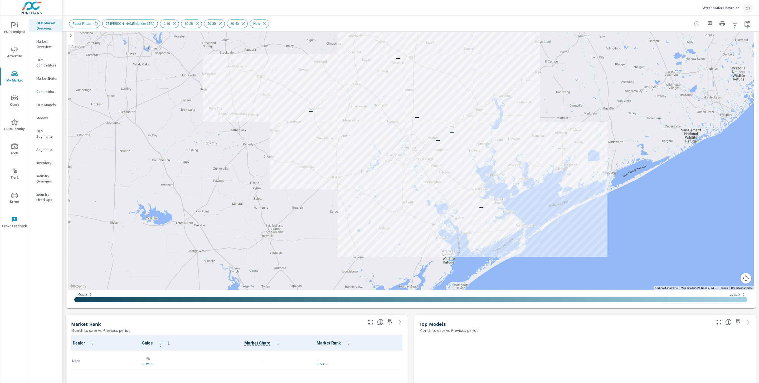
click at [52, 76] on p "Market Editor" at bounding box center [47, 78] width 22 height 5
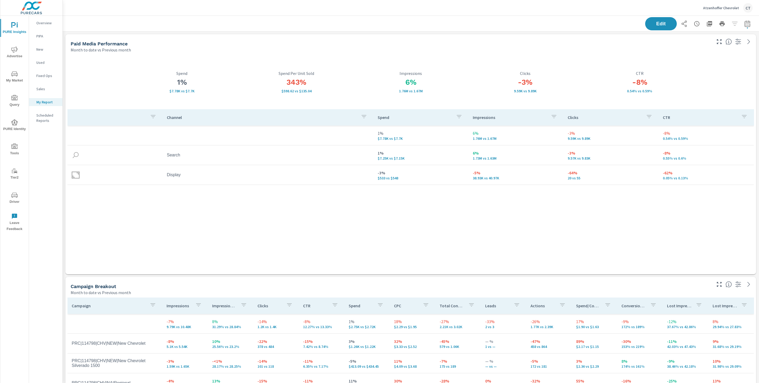
scroll to position [0, 0]
click at [43, 151] on div "Overview PIPA New Used Fixed Ops Sales My Report Scheduled Reports" at bounding box center [45, 199] width 33 height 367
click at [15, 50] on icon "nav menu" at bounding box center [14, 49] width 6 height 6
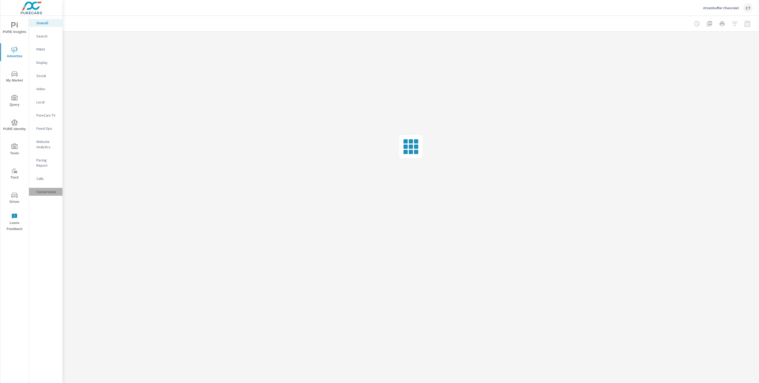
click at [46, 189] on p "Conversions" at bounding box center [47, 191] width 22 height 5
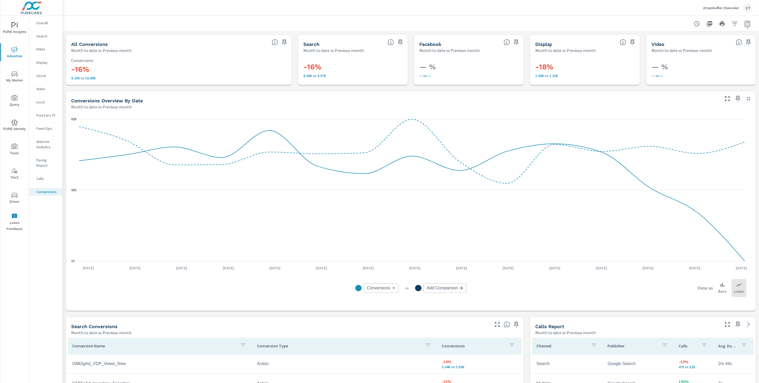
scroll to position [4, 0]
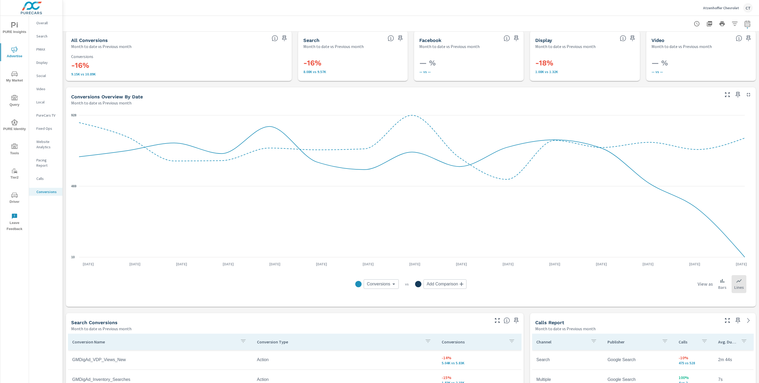
click at [365, 279] on body "PURE Insights Advertise My Market Query PURE Identity Tools Tier2 Driver Leave …" at bounding box center [379, 191] width 759 height 383
click at [386, 306] on li "Store Visits" at bounding box center [381, 308] width 42 height 11
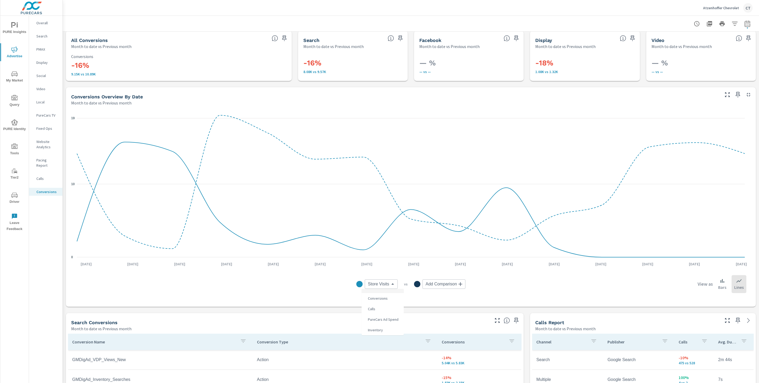
click at [371, 284] on body "PURE Insights Advertise My Market Query PURE Identity Tools Tier2 Driver Leave …" at bounding box center [379, 191] width 759 height 383
click at [391, 315] on span "PureCars Ad Spend" at bounding box center [383, 318] width 34 height 7
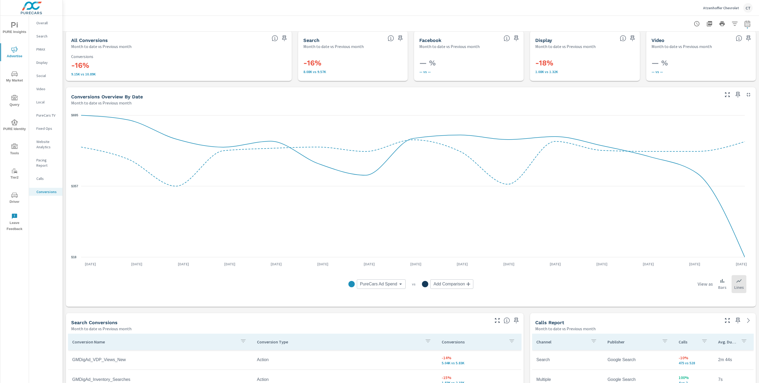
drag, startPoint x: 384, startPoint y: 291, endPoint x: 384, endPoint y: 283, distance: 7.9
click at [384, 290] on div "PureCars Ad Spend PureCars Ad Spend ​ vs Add Comparison ​ View as Bars Lines" at bounding box center [410, 284] width 671 height 26
click at [384, 283] on body "PURE Insights Advertise My Market Query PURE Identity Tools Tier2 Driver Leave …" at bounding box center [379, 191] width 759 height 383
click at [376, 330] on li "Inventory" at bounding box center [378, 329] width 49 height 11
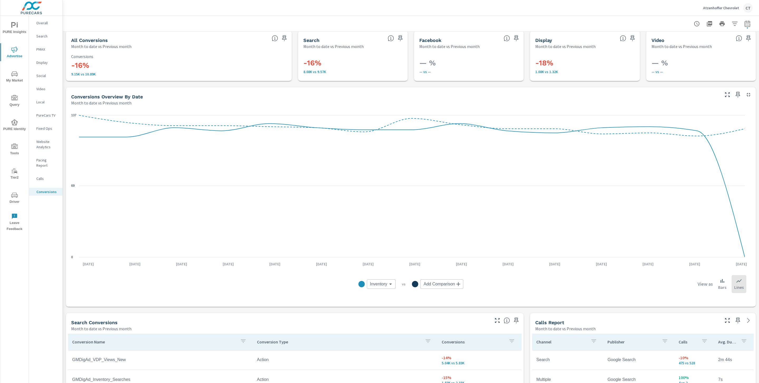
click at [383, 280] on body "PURE Insights Advertise My Market Query PURE Identity Tools Tier2 Driver Leave …" at bounding box center [379, 191] width 759 height 383
click at [384, 319] on span "Store Visits" at bounding box center [378, 318] width 21 height 7
type input "Store Visits"
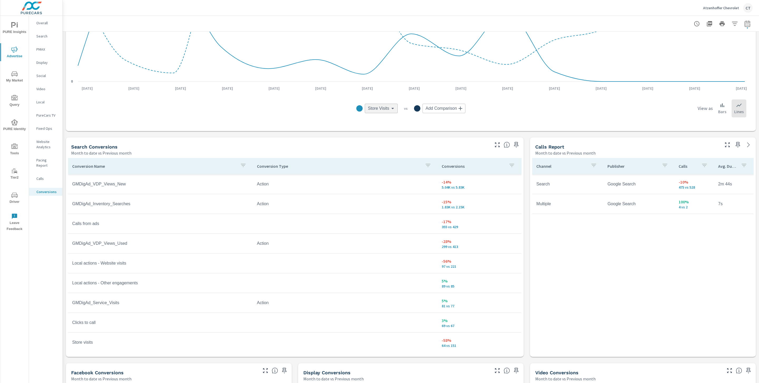
scroll to position [184, 0]
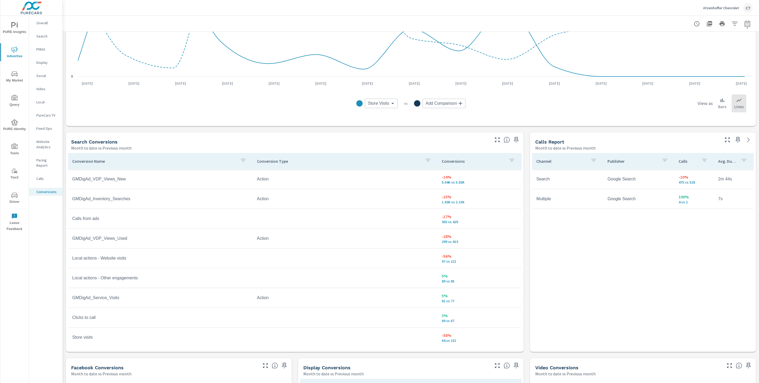
click at [368, 213] on tr "Calls from ads -17% 355 vs 429" at bounding box center [294, 219] width 453 height 20
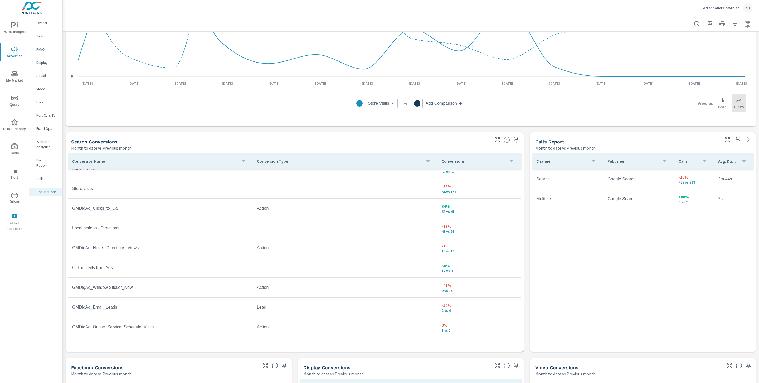
scroll to position [147, 0]
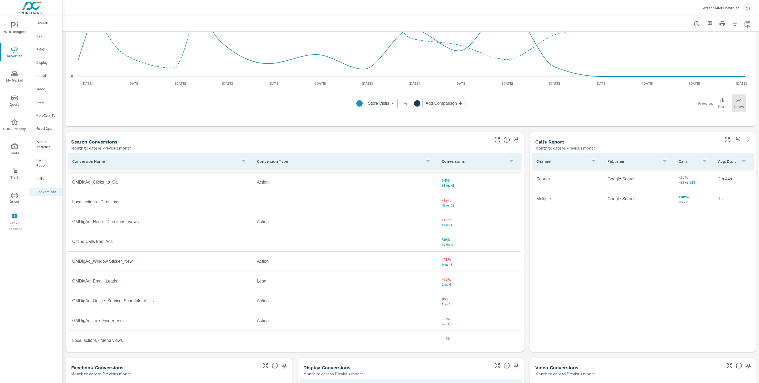
click at [352, 134] on div "Search Conversions Month to date vs Previous month" at bounding box center [278, 141] width 425 height 19
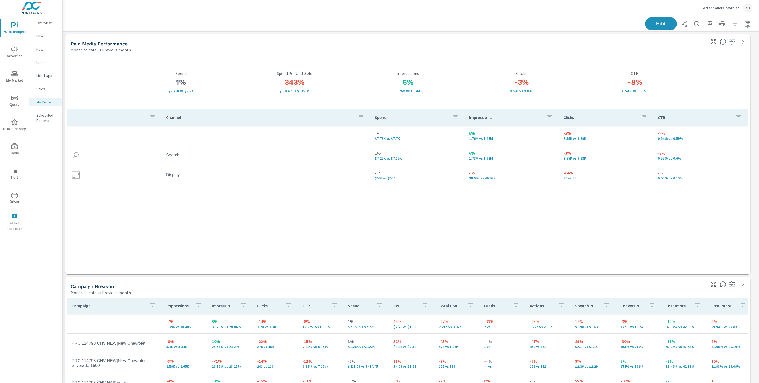
scroll to position [0, 0]
click at [13, 51] on icon "nav menu" at bounding box center [14, 49] width 6 height 6
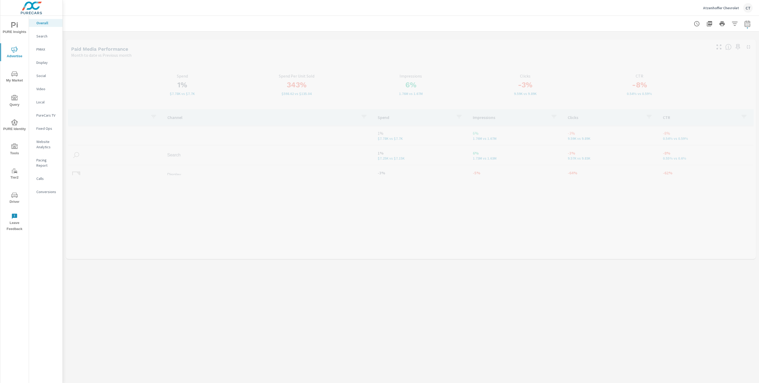
click at [43, 190] on div "Conversions" at bounding box center [45, 192] width 33 height 8
click at [48, 176] on p "Calls" at bounding box center [47, 178] width 22 height 5
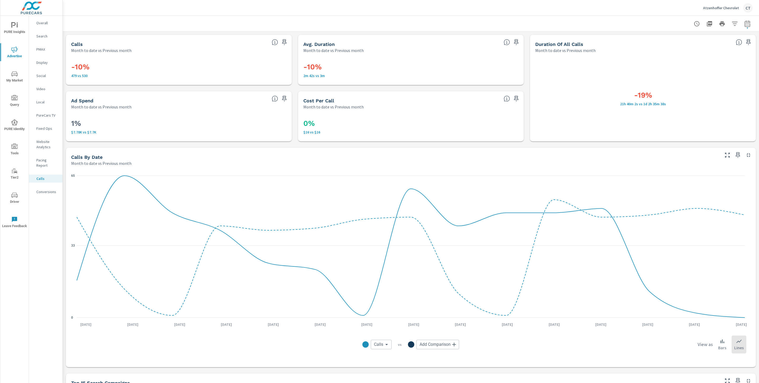
drag, startPoint x: 70, startPoint y: 51, endPoint x: 132, endPoint y: 53, distance: 61.4
click at [132, 53] on div "Calls Month to date vs Previous month" at bounding box center [168, 44] width 204 height 19
drag, startPoint x: 131, startPoint y: 50, endPoint x: 104, endPoint y: 51, distance: 27.1
click at [104, 51] on div "Month to date vs Previous month" at bounding box center [169, 50] width 196 height 6
drag, startPoint x: 211, startPoint y: 56, endPoint x: 160, endPoint y: 72, distance: 53.2
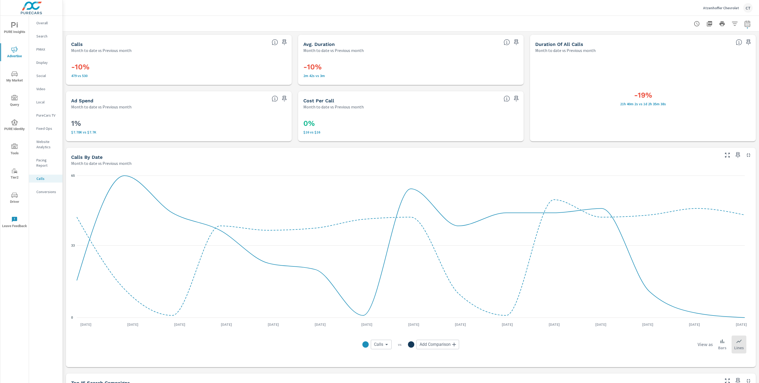
click at [211, 56] on div "-10% 479 vs 530" at bounding box center [179, 68] width 222 height 27
drag, startPoint x: 91, startPoint y: 76, endPoint x: 71, endPoint y: 67, distance: 21.7
click at [71, 67] on div "-10% 479 vs 530" at bounding box center [178, 68] width 215 height 17
click at [135, 71] on div "-10% 479 vs 530" at bounding box center [178, 68] width 215 height 17
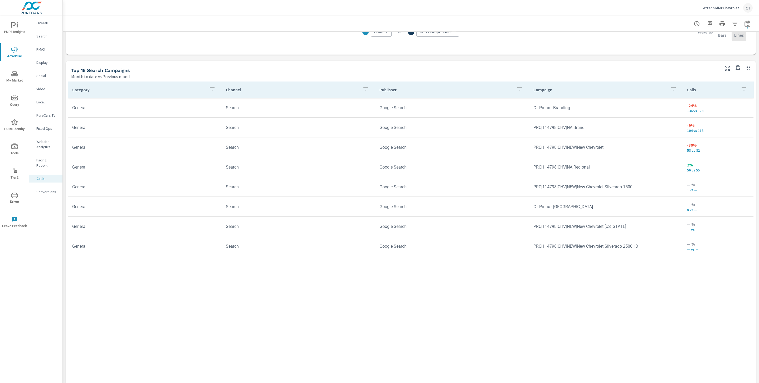
scroll to position [318, 0]
